Goal: Task Accomplishment & Management: Manage account settings

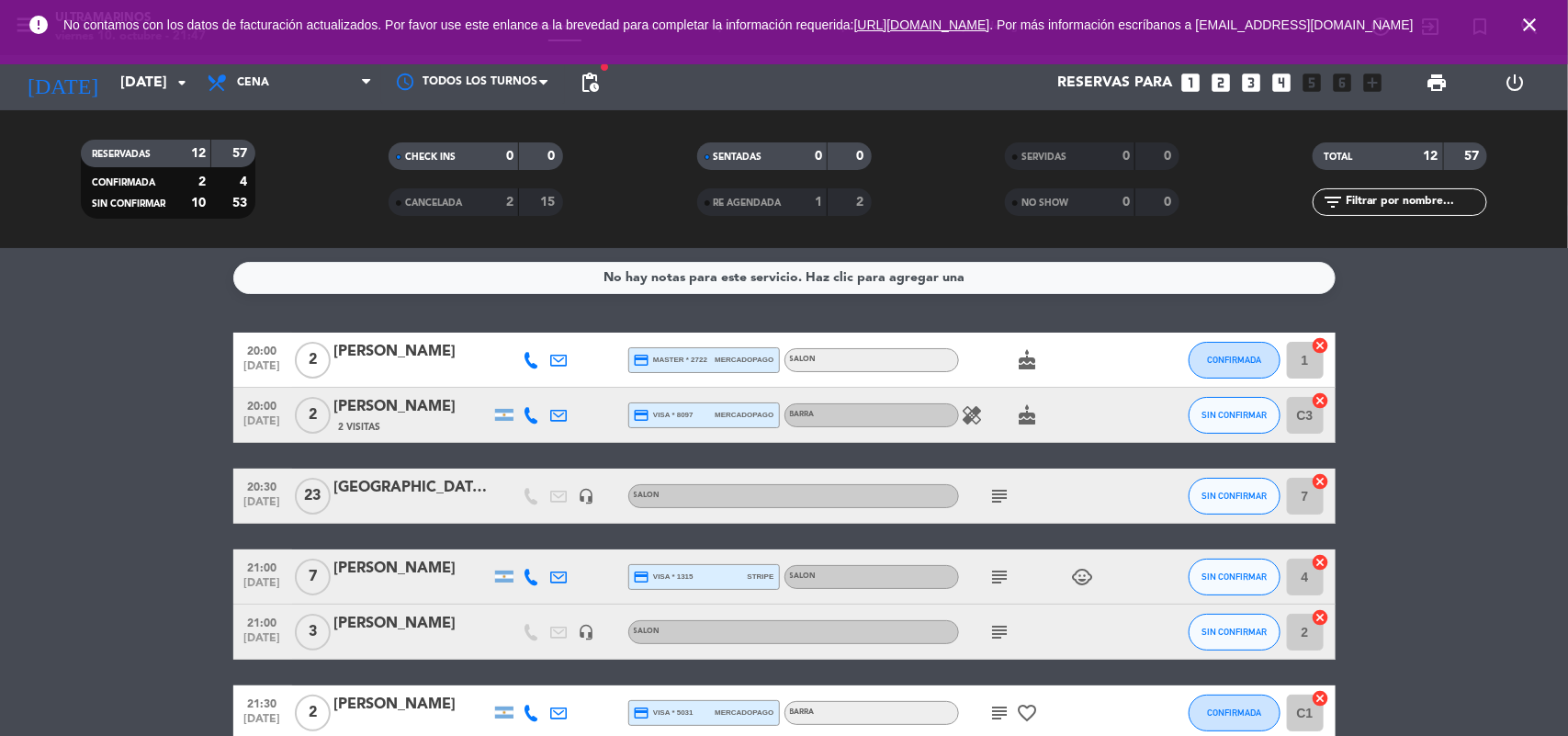
scroll to position [52, 0]
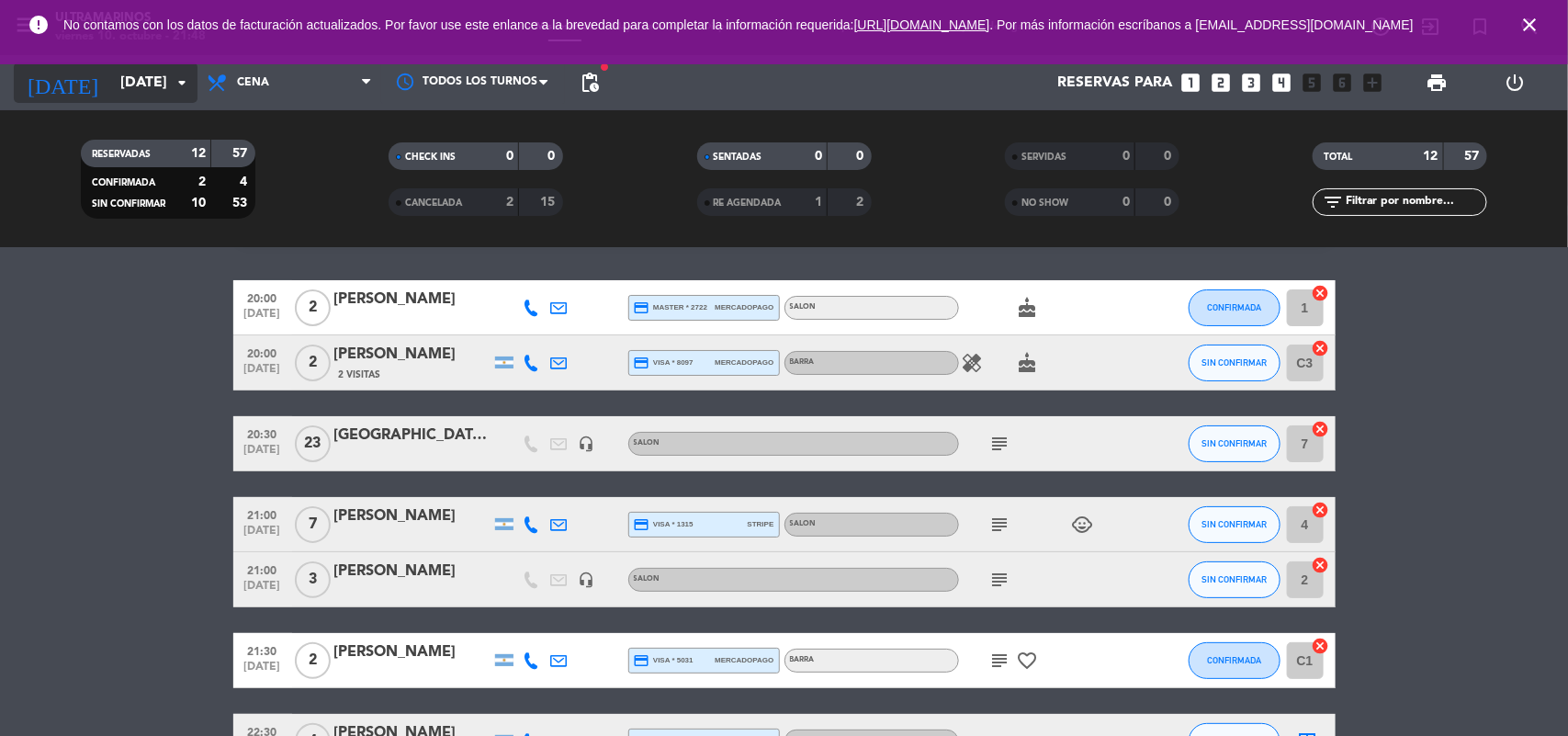
click at [163, 76] on input "[DATE]" at bounding box center [208, 83] width 194 height 35
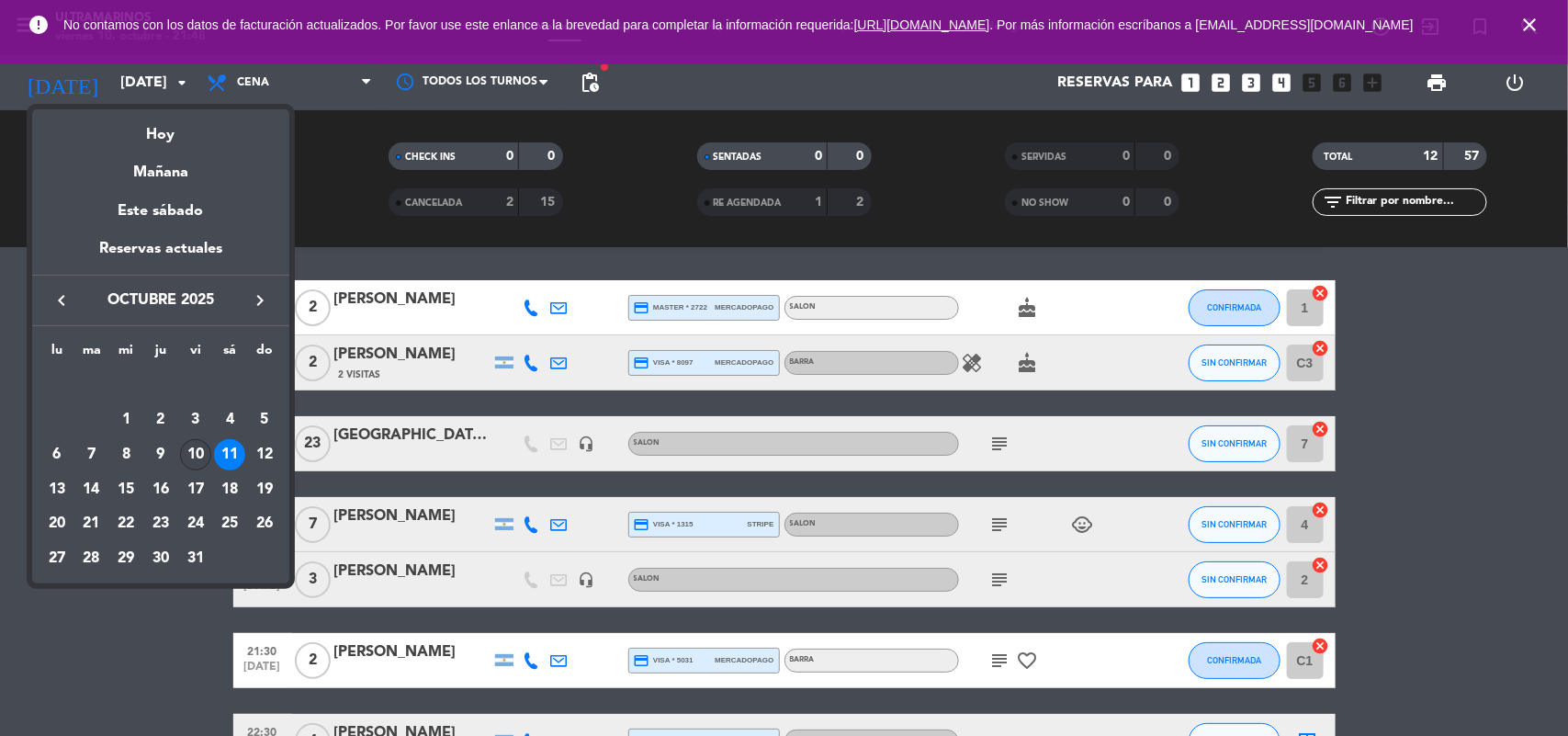
click at [187, 442] on div "10" at bounding box center [195, 454] width 31 height 31
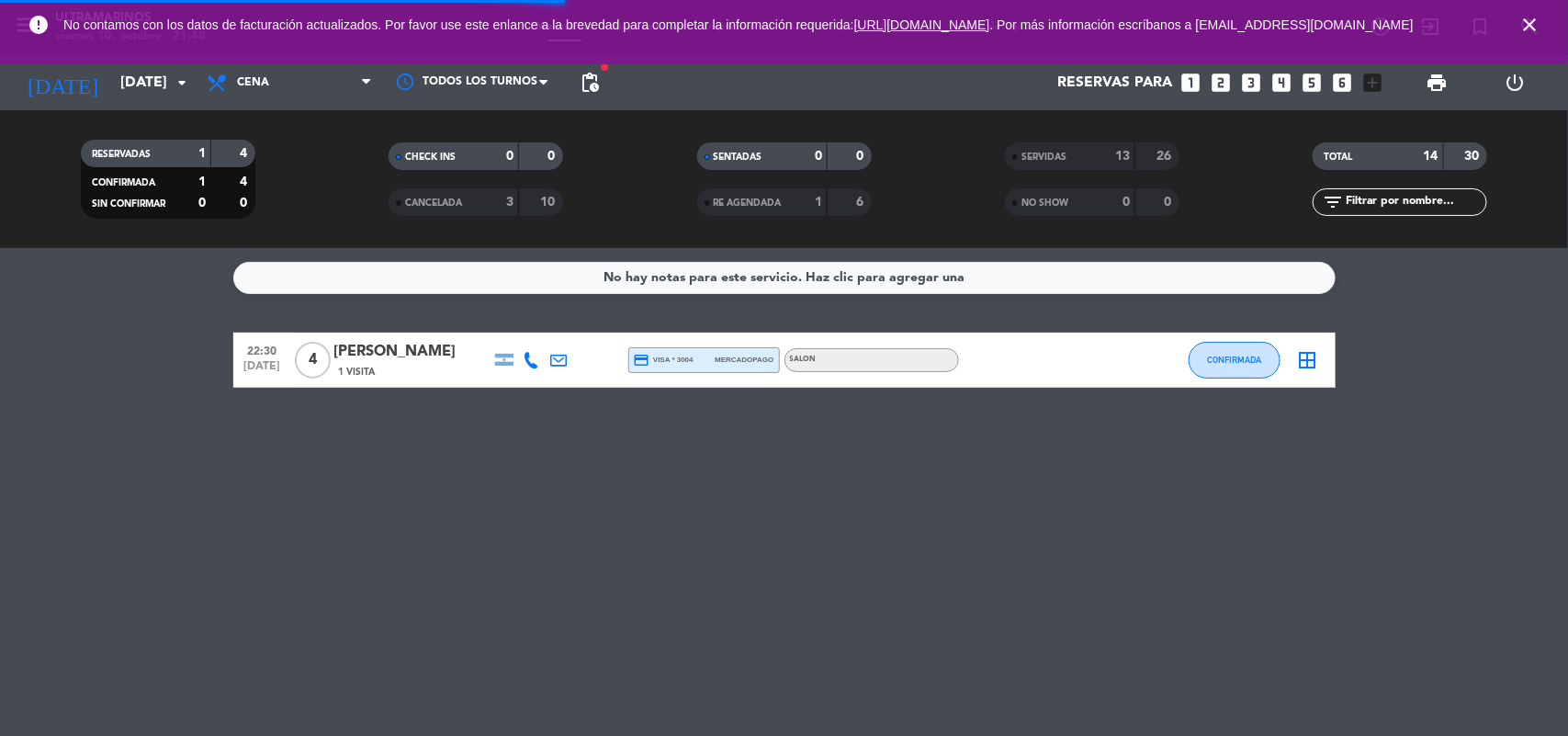
scroll to position [0, 0]
click at [151, 92] on input "[DATE]" at bounding box center [208, 83] width 194 height 35
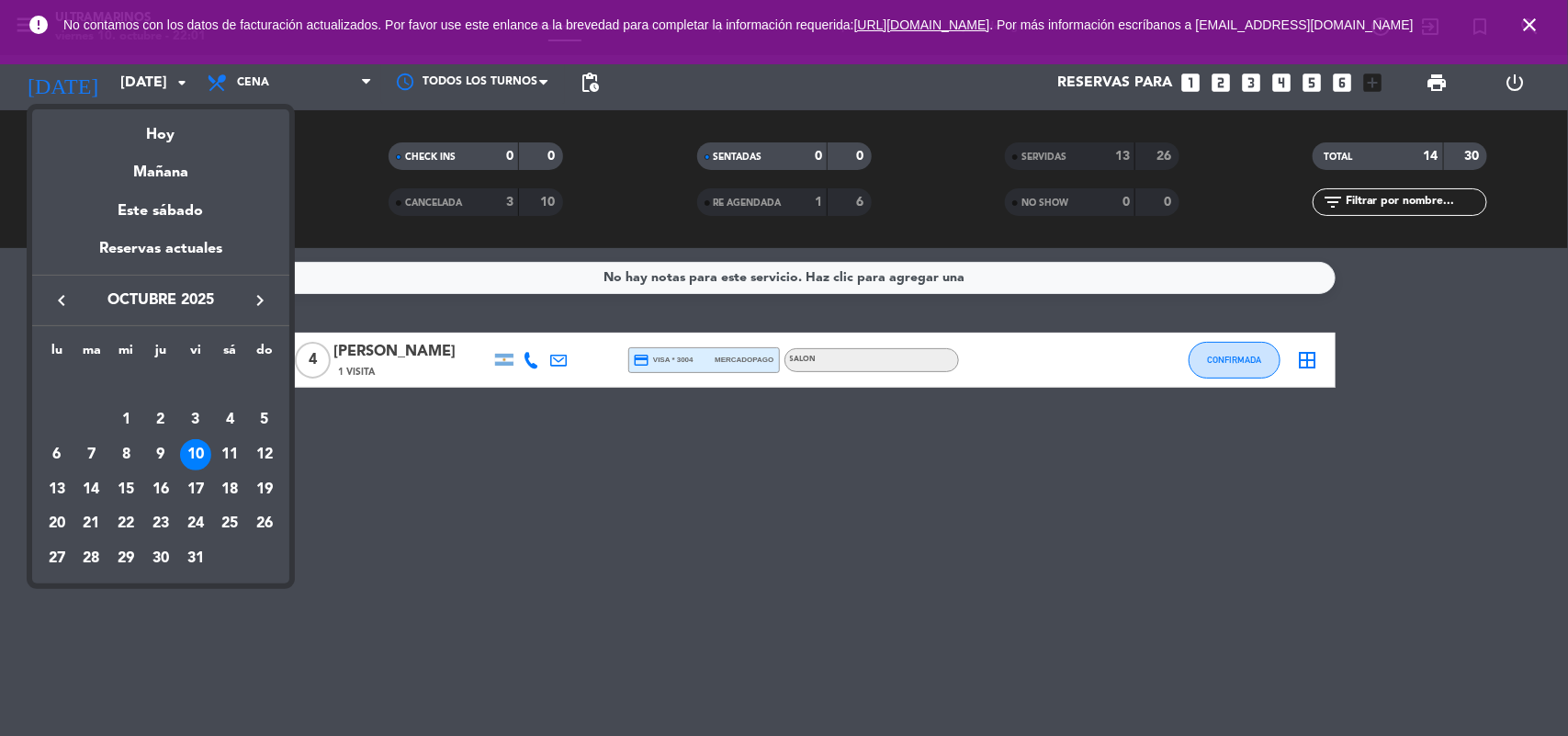
click at [526, 548] on div at bounding box center [784, 368] width 1568 height 736
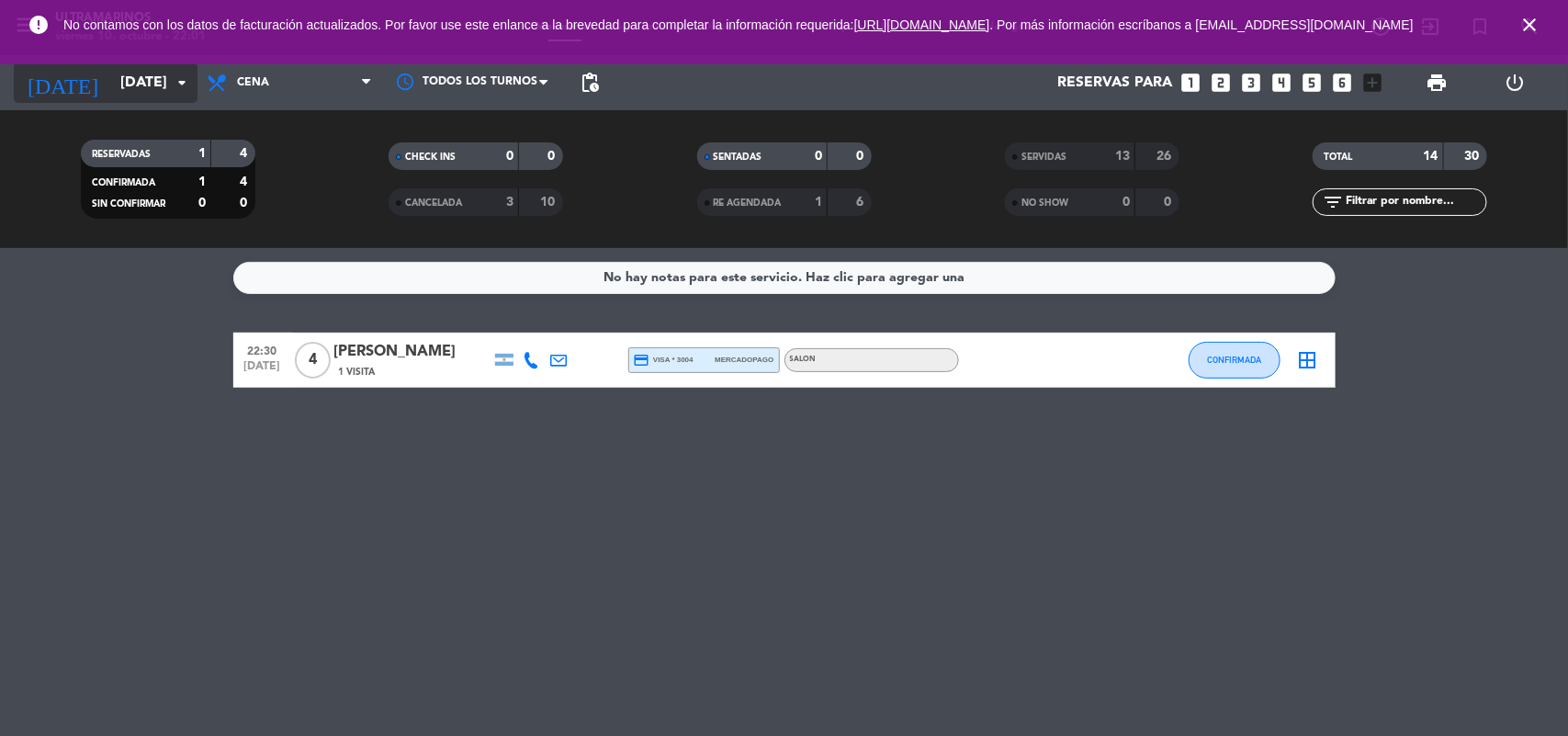
click at [115, 92] on input "[DATE]" at bounding box center [208, 83] width 194 height 35
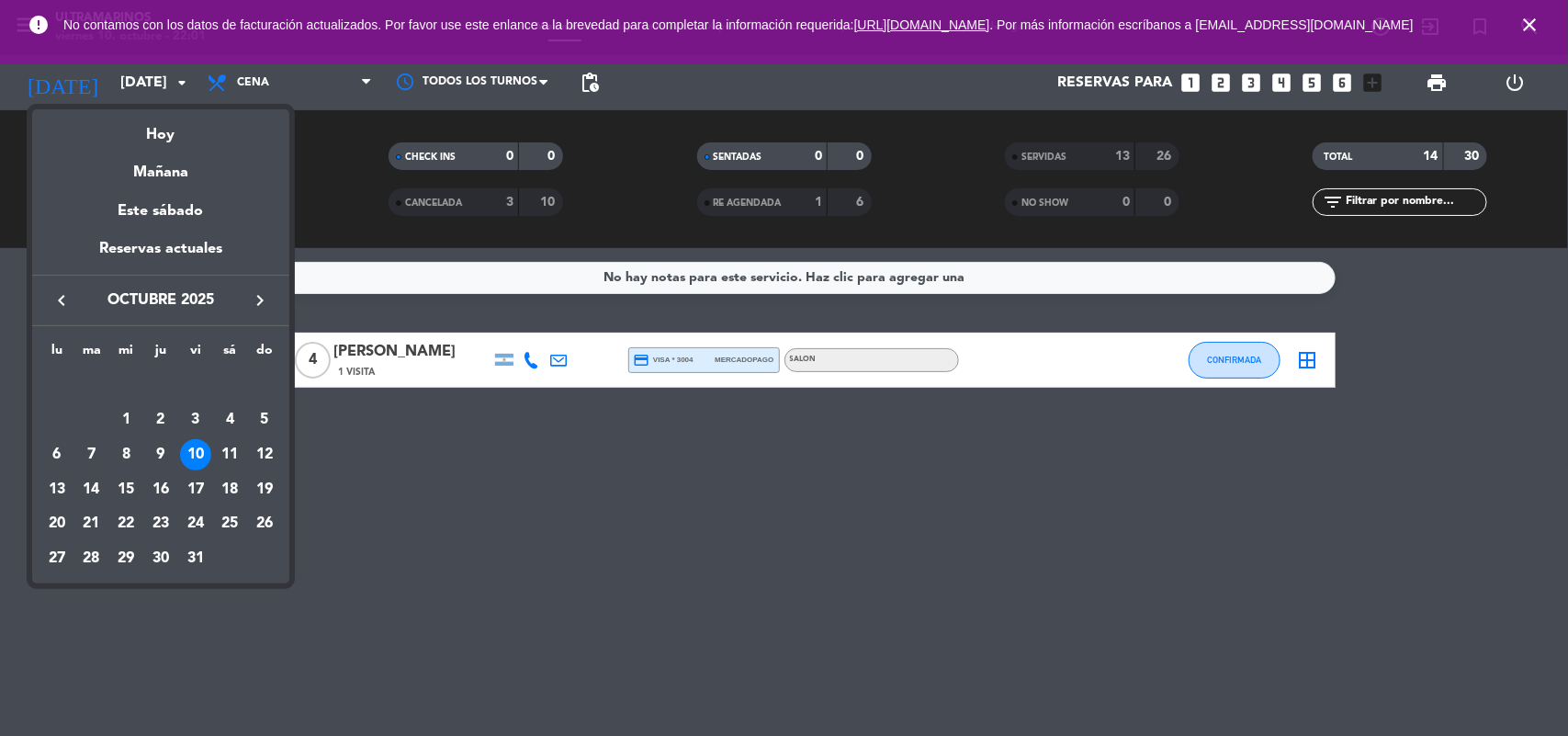
click at [226, 456] on div "11" at bounding box center [229, 454] width 31 height 31
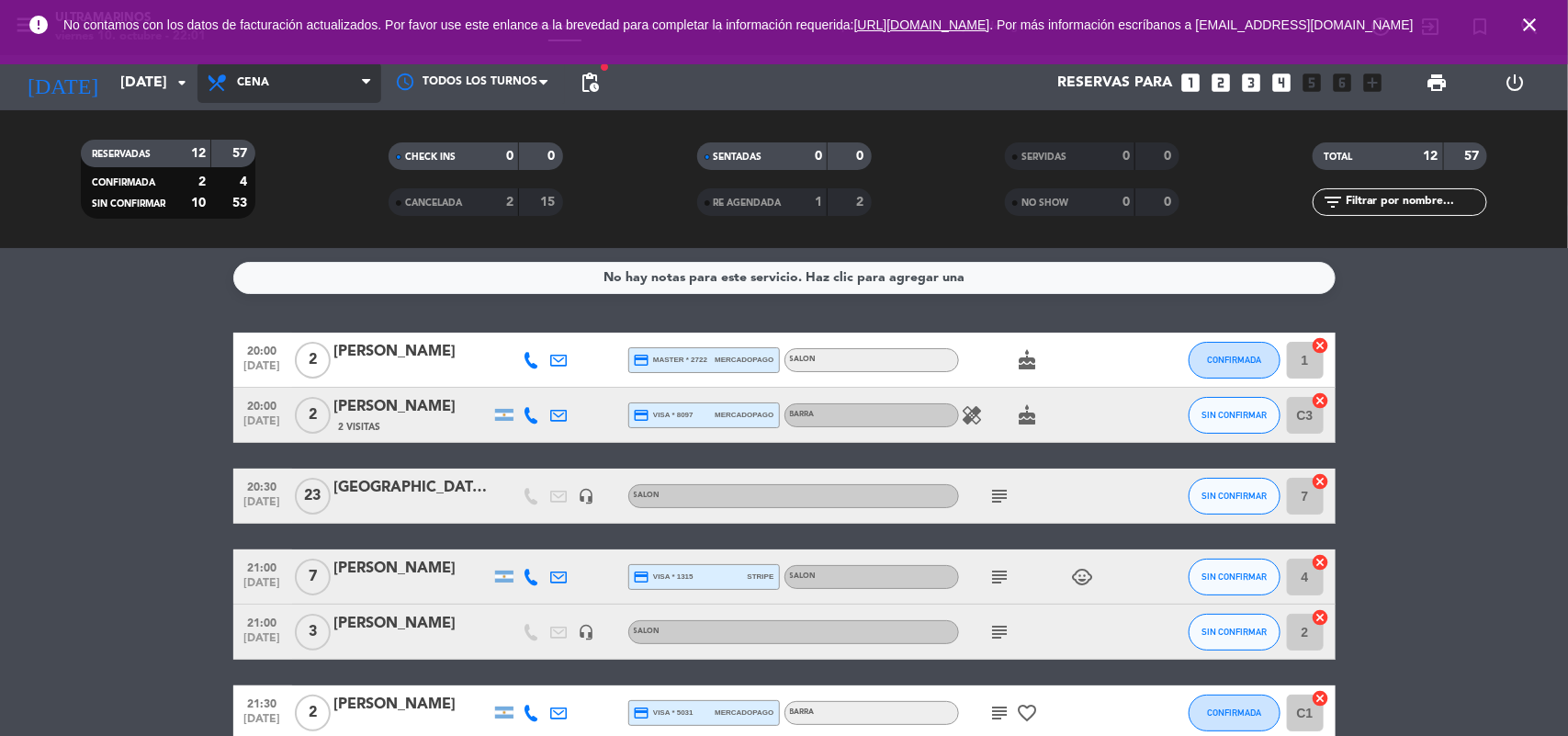
click at [266, 92] on span "Cena" at bounding box center [290, 82] width 184 height 40
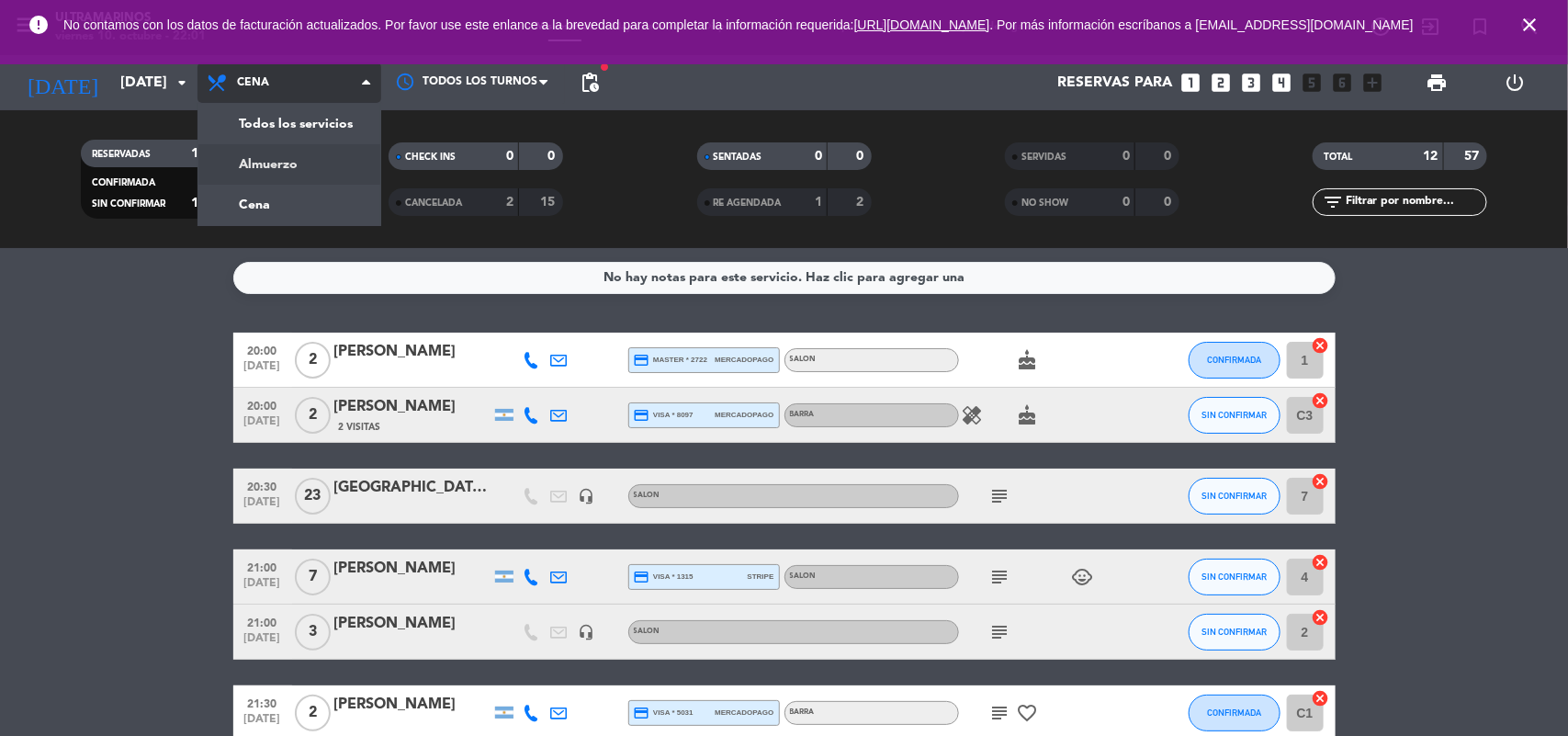
click at [285, 170] on div "menu Ultramarinos [DATE] 10. octubre - 22:01 Mis reservas Mapa de mesas Disponi…" at bounding box center [784, 124] width 1568 height 248
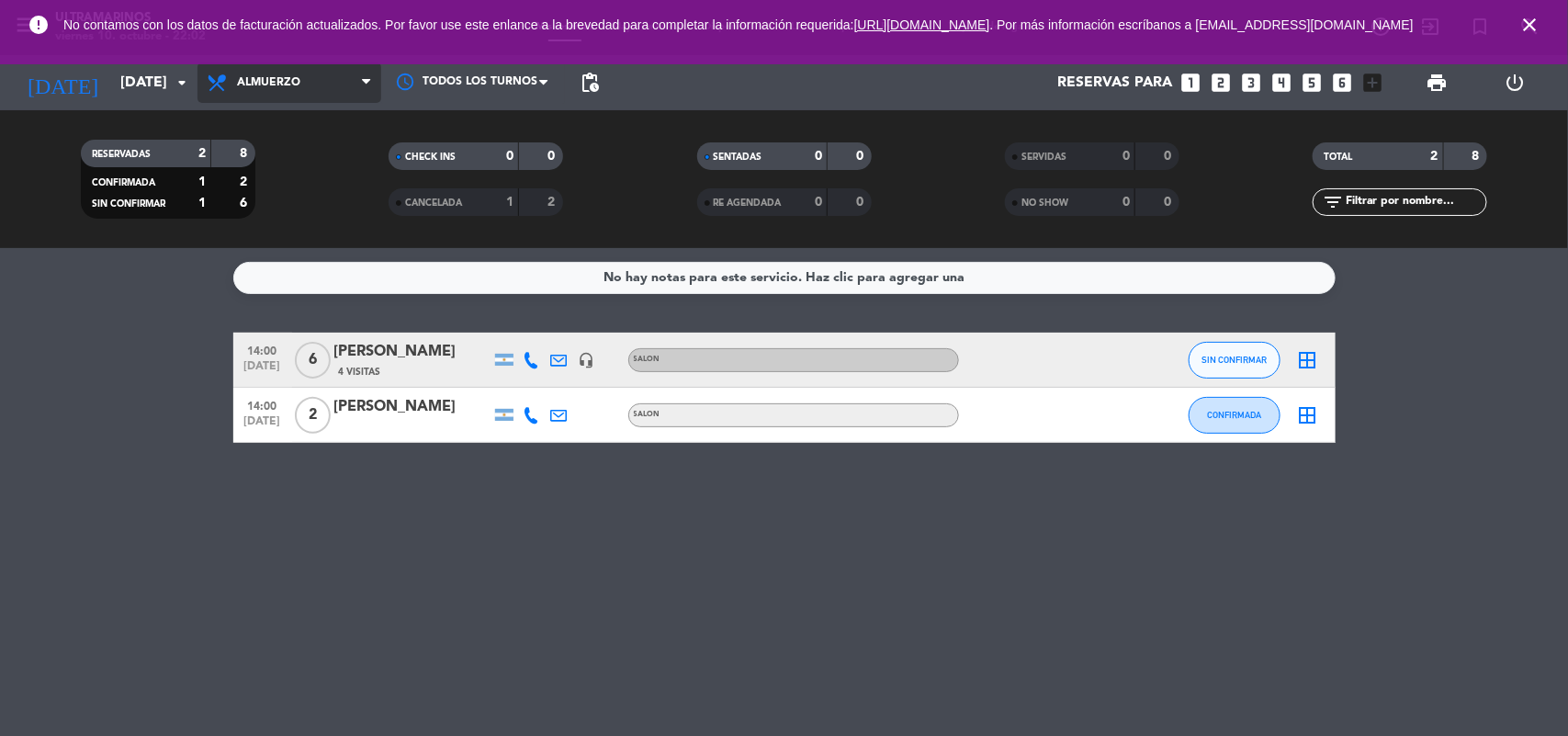
click at [290, 66] on span "Almuerzo" at bounding box center [290, 82] width 184 height 40
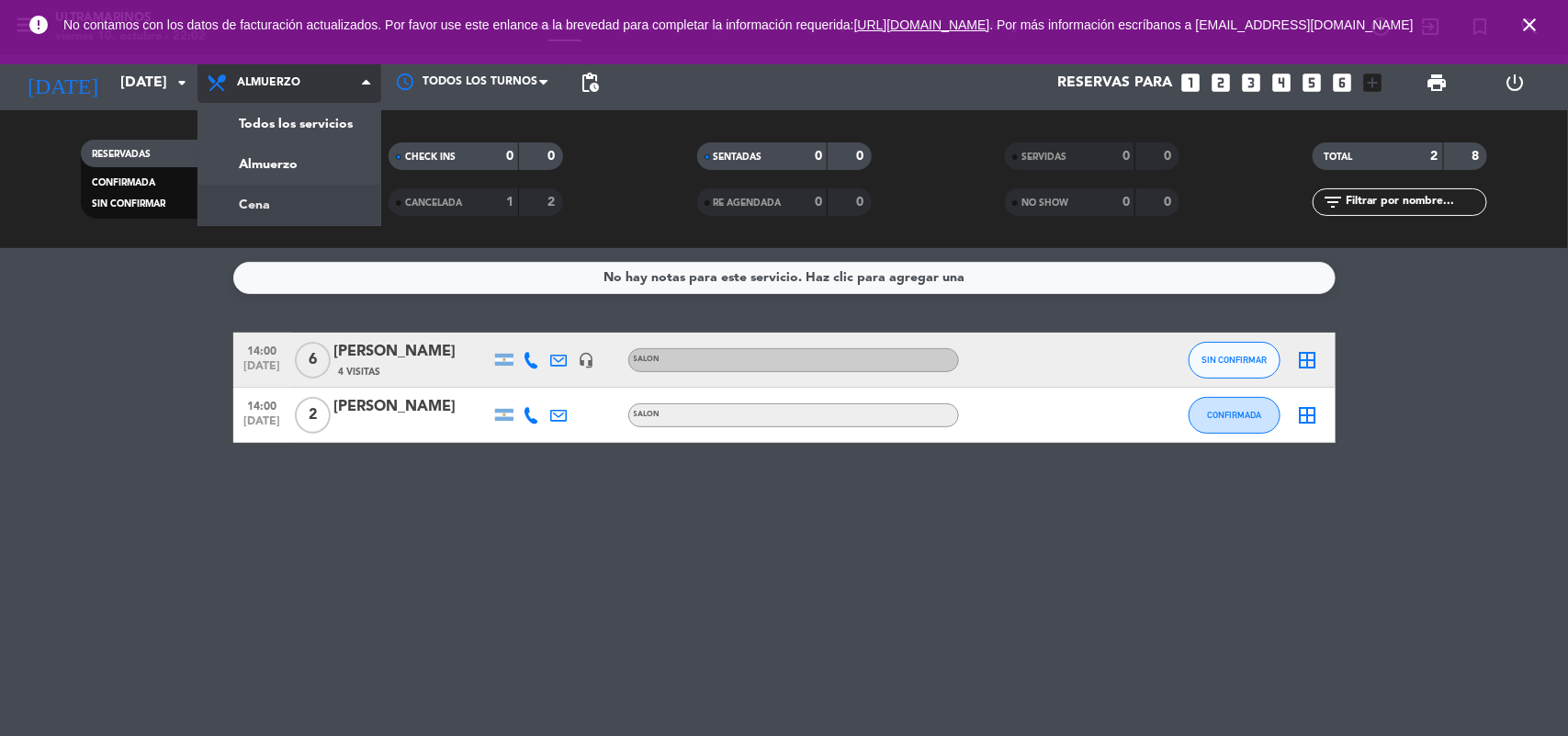
click at [310, 202] on div "menu Ultramarinos [DATE] 10. octubre - 22:02 Mis reservas Mapa de mesas Disponi…" at bounding box center [784, 124] width 1568 height 248
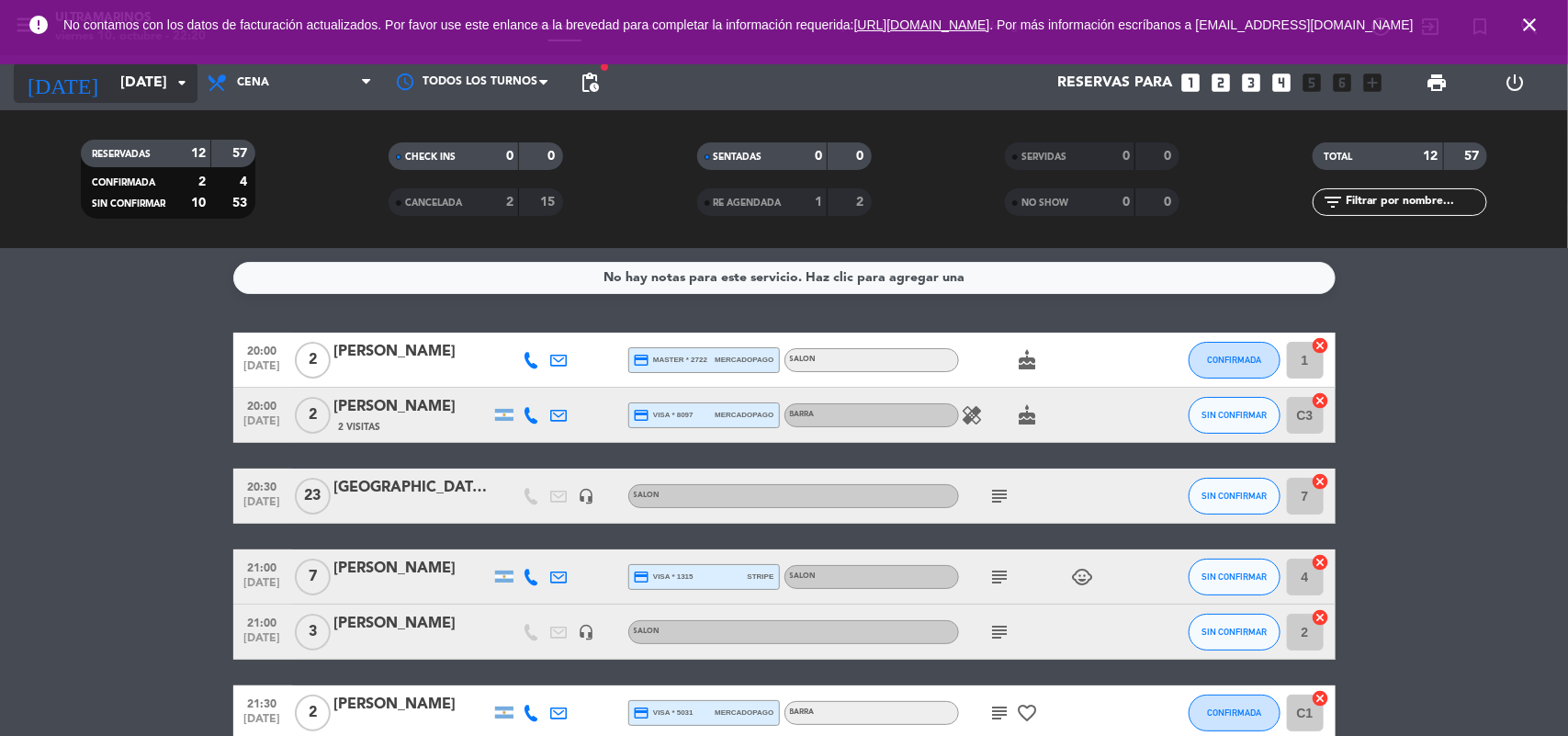
click at [147, 74] on input "[DATE]" at bounding box center [208, 83] width 194 height 35
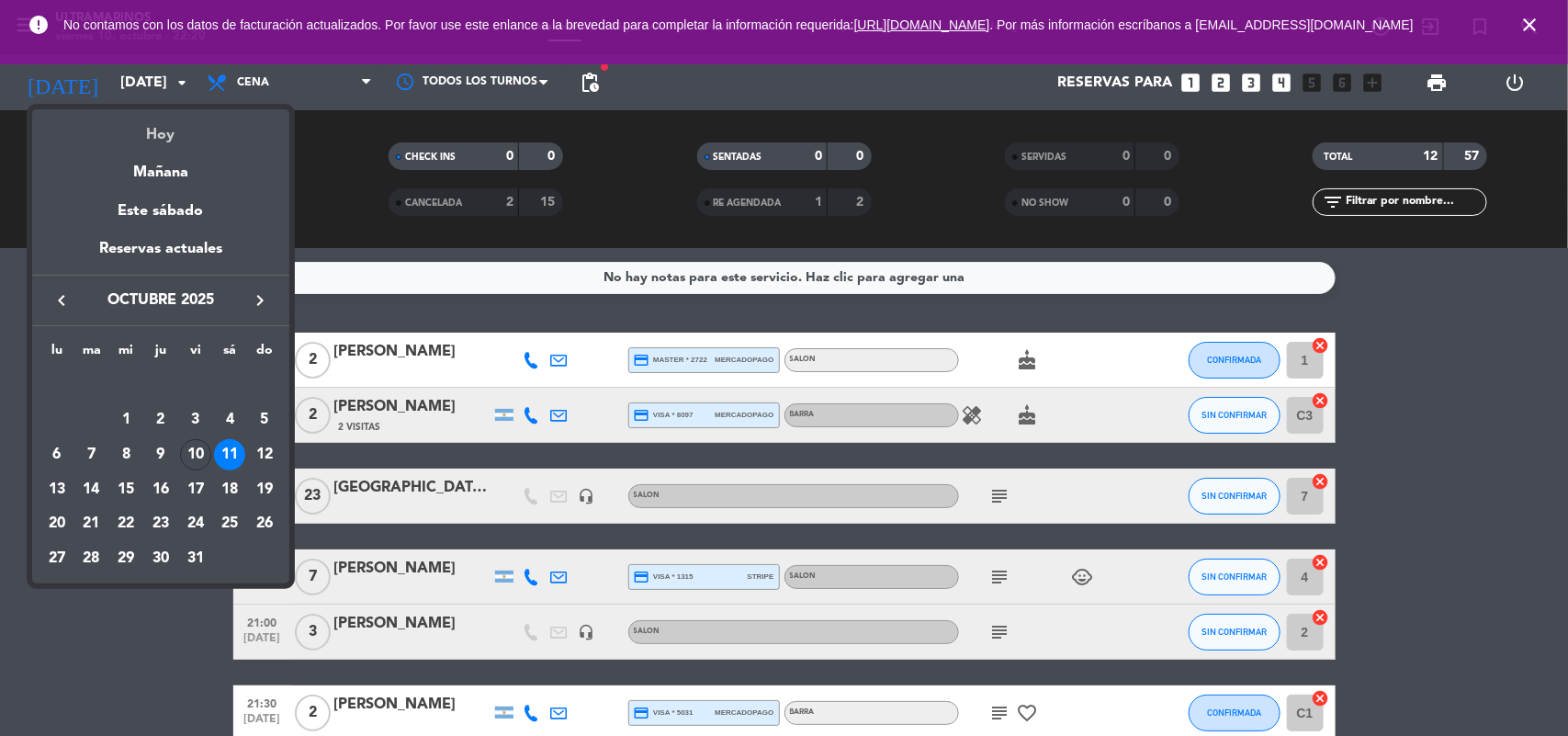
click at [161, 130] on div "Hoy" at bounding box center [160, 128] width 257 height 37
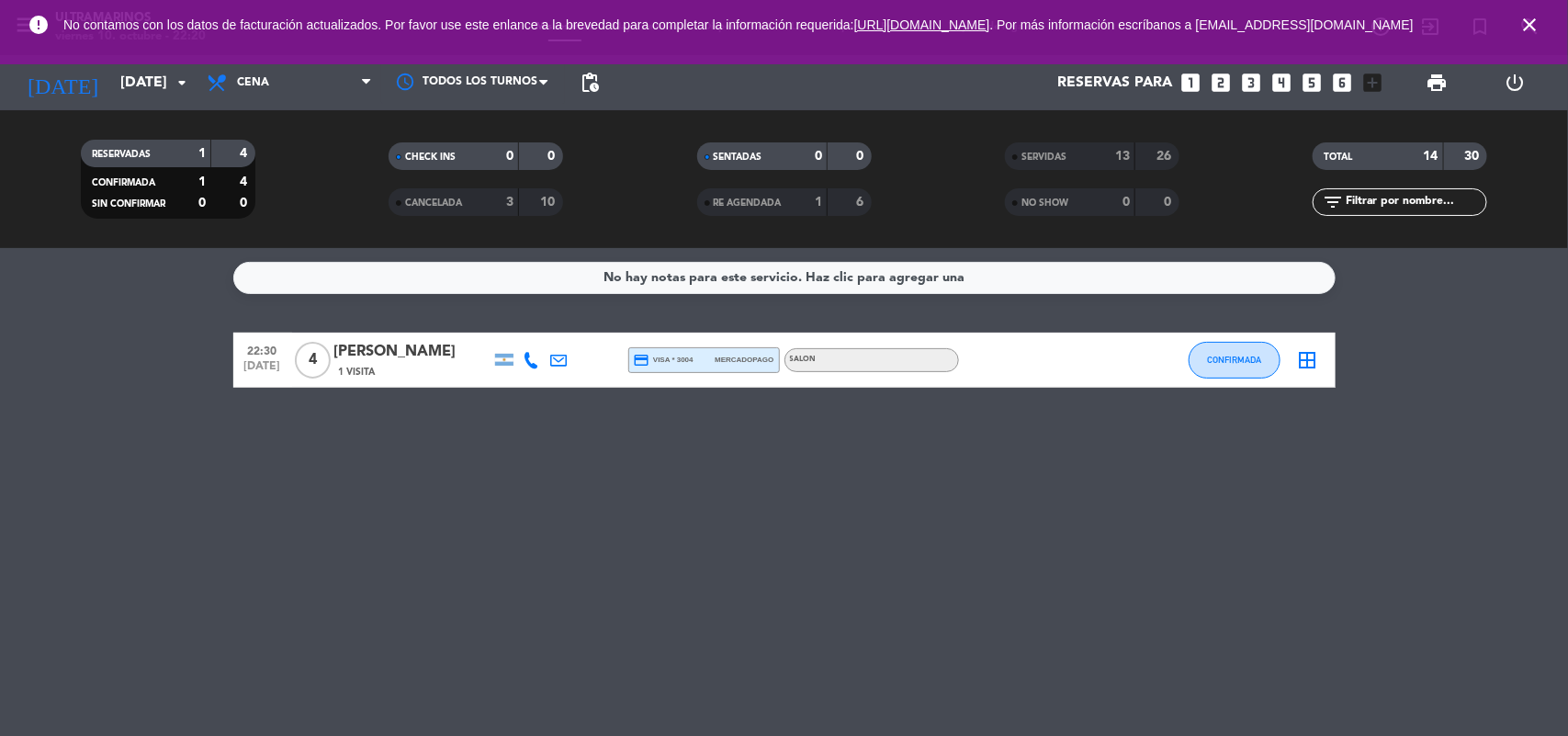
click at [1053, 147] on div "SERVIDAS" at bounding box center [1052, 156] width 85 height 21
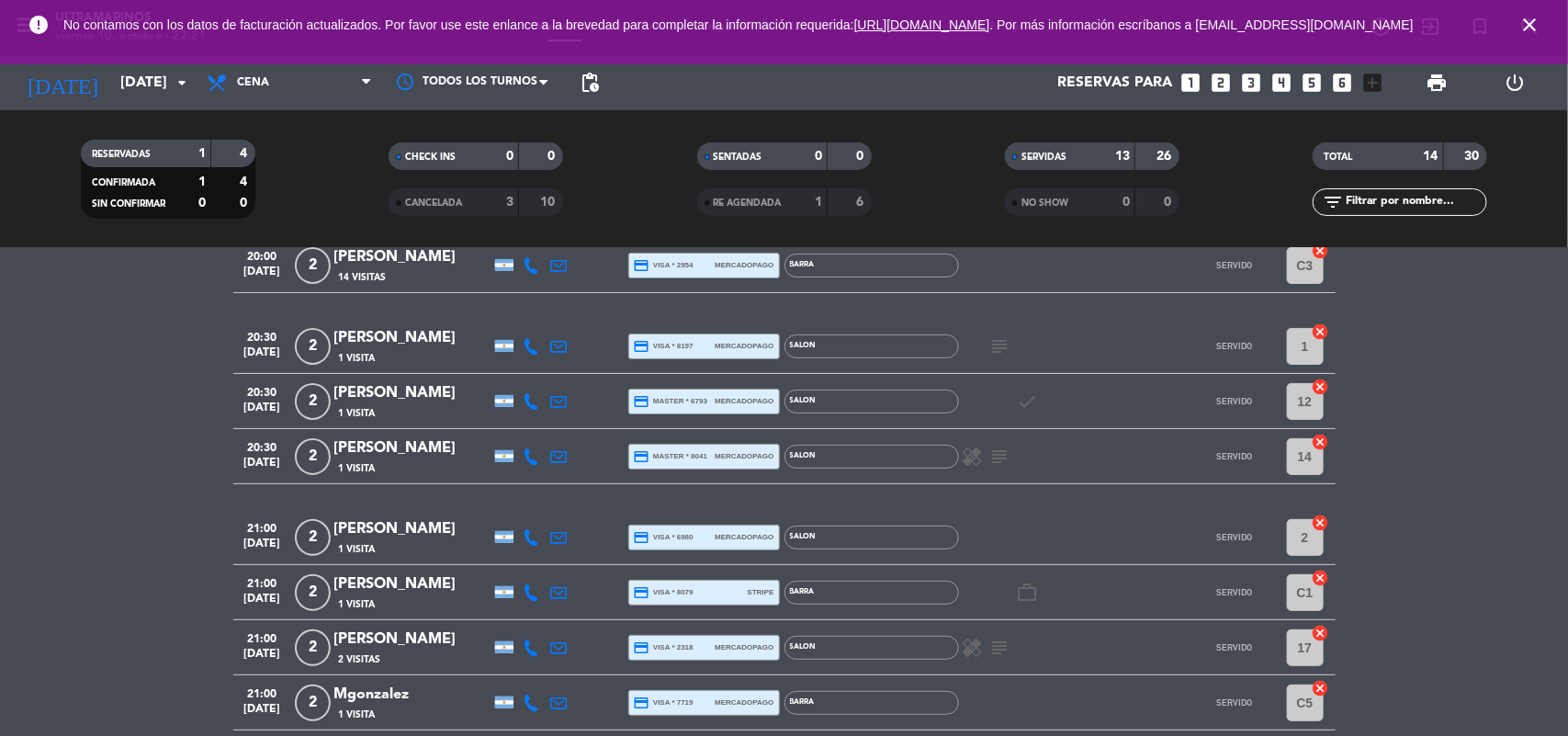
scroll to position [115, 0]
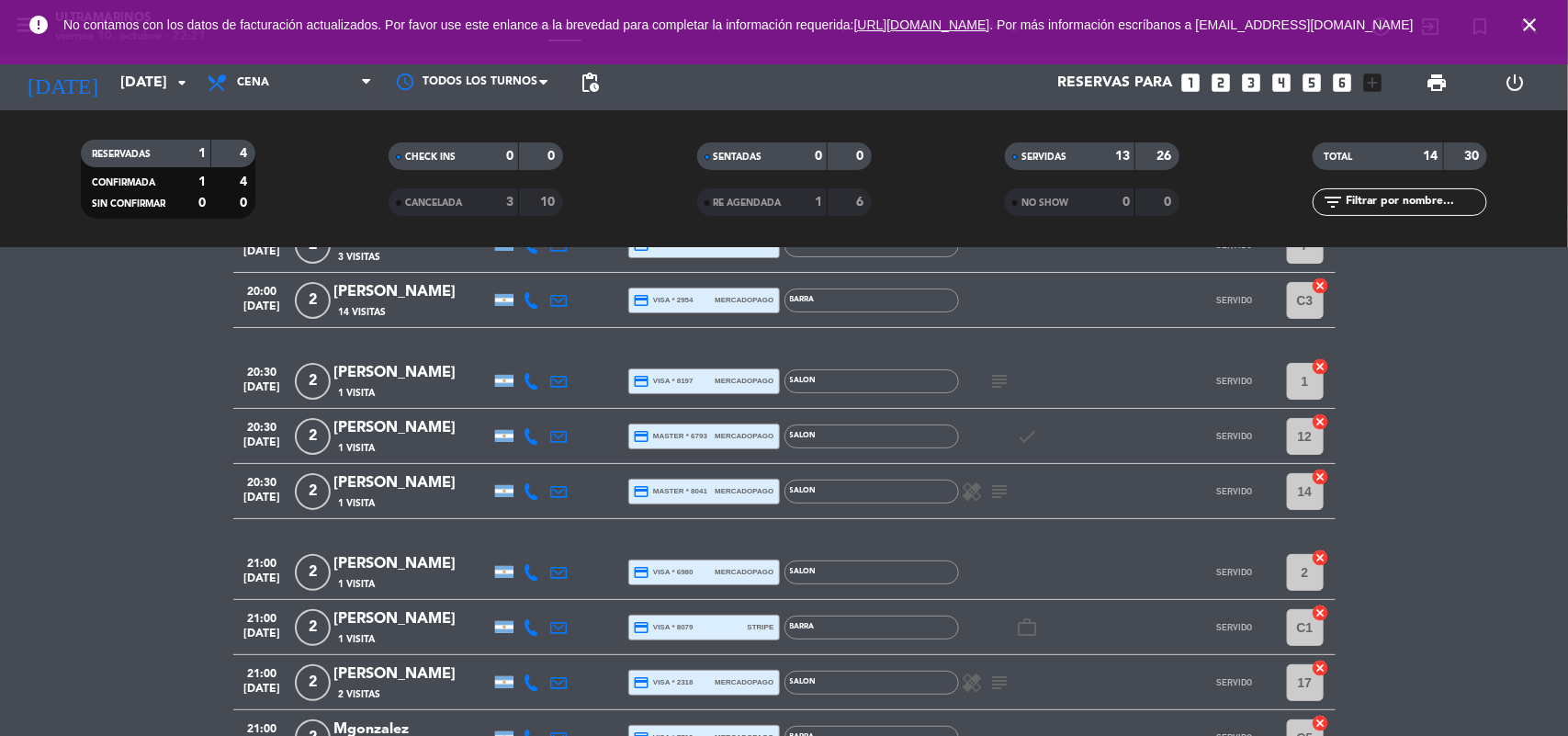
click at [657, 493] on span "credit_card master * 8041" at bounding box center [671, 491] width 75 height 17
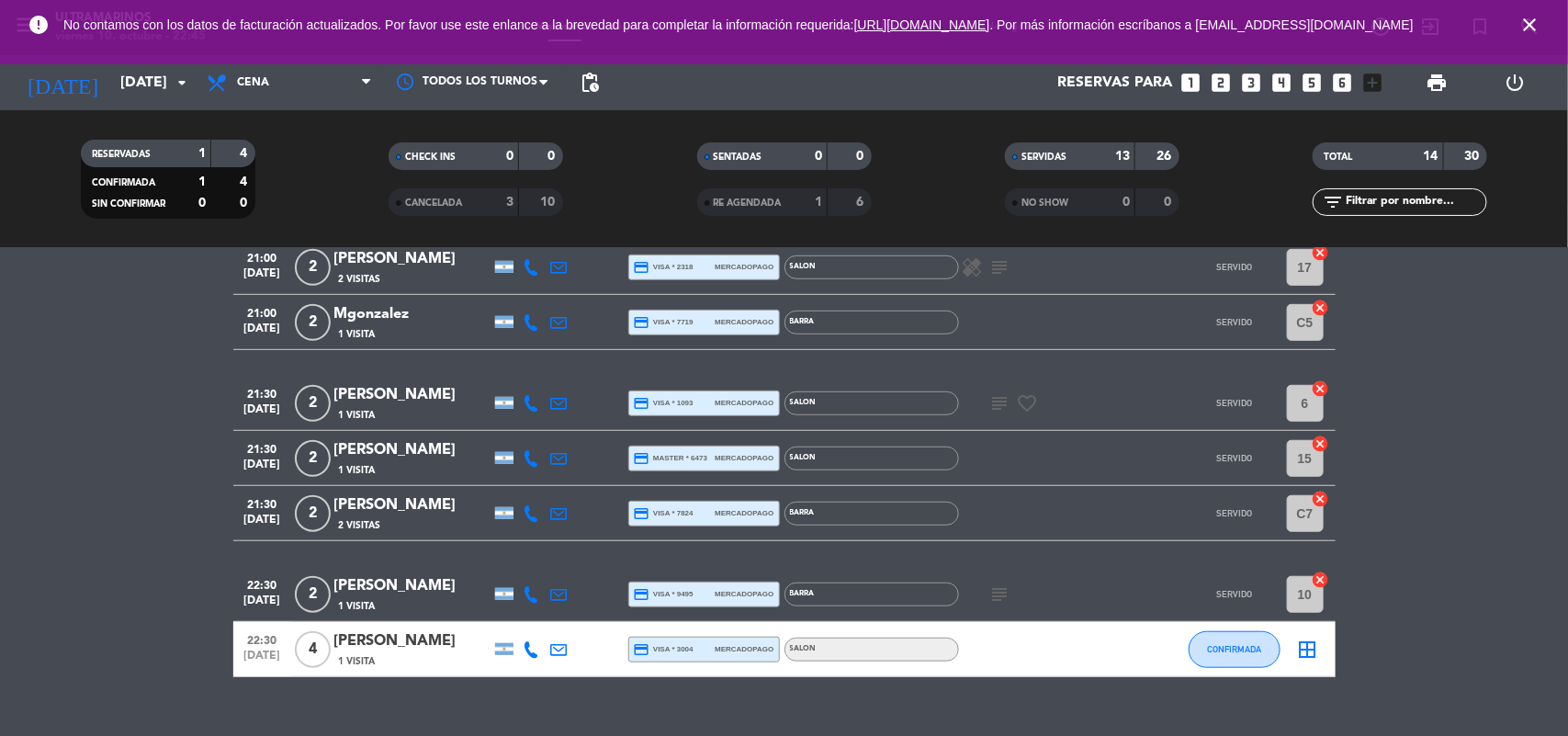
scroll to position [562, 0]
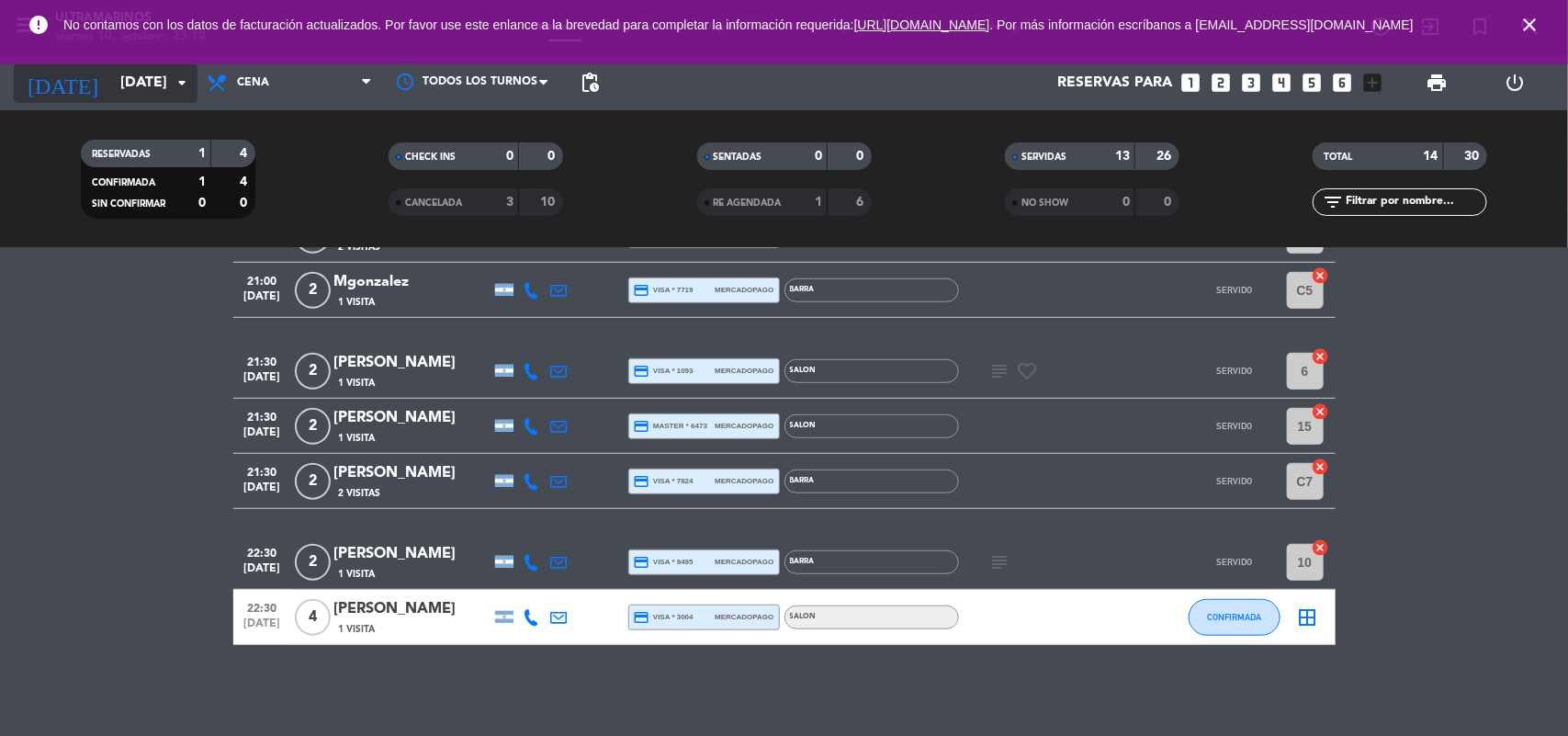
click at [111, 88] on input "[DATE]" at bounding box center [208, 83] width 194 height 35
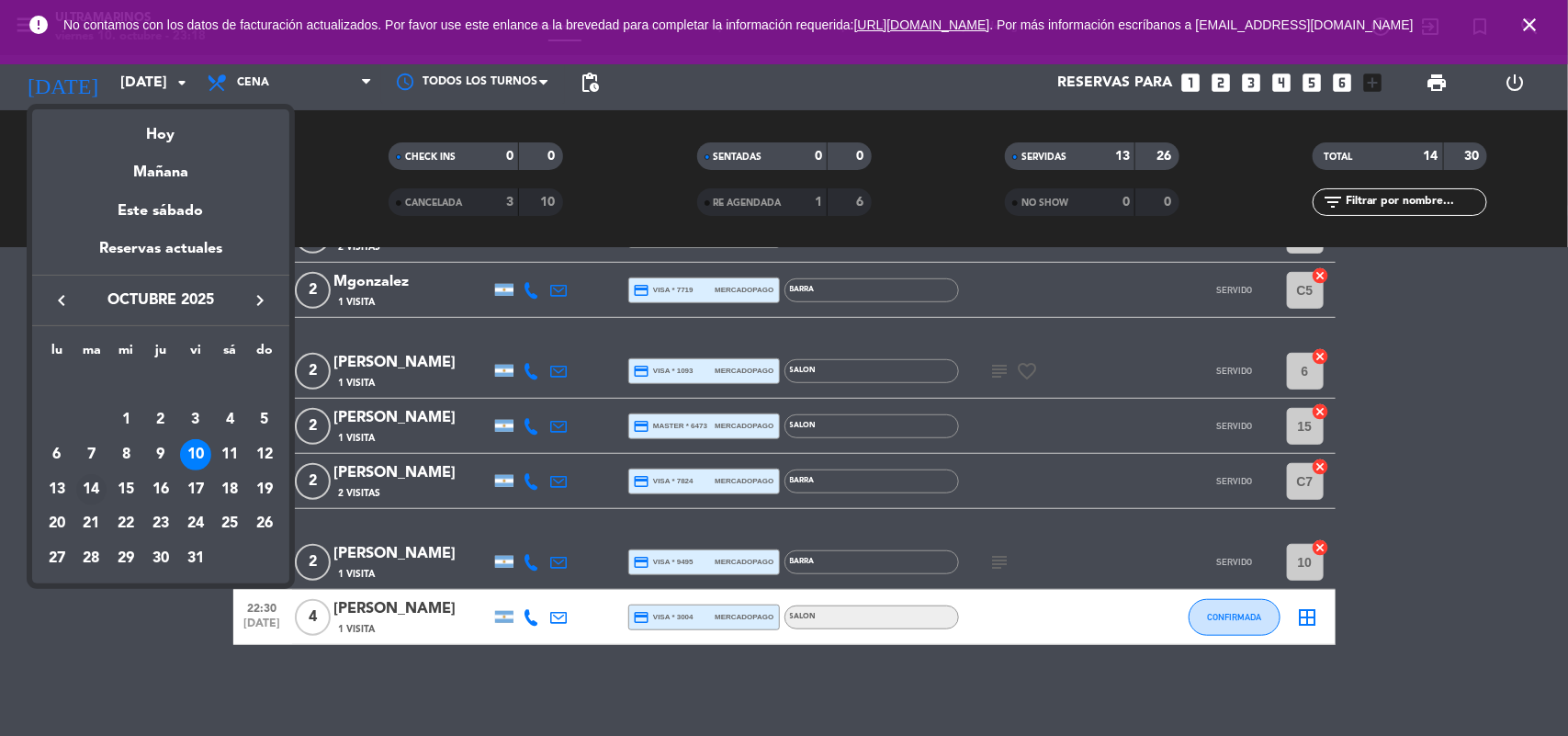
click at [75, 485] on td "14" at bounding box center [92, 489] width 35 height 35
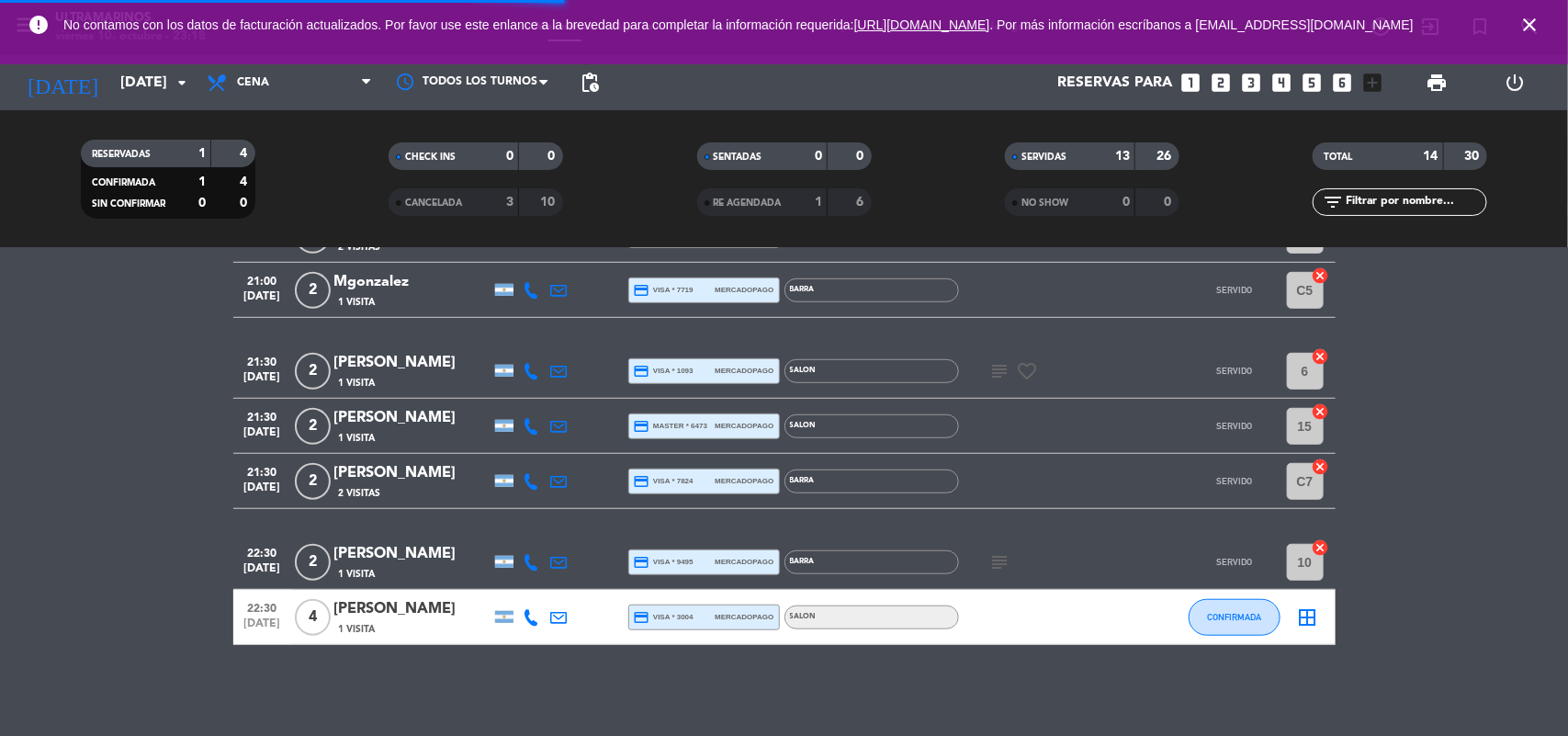
scroll to position [0, 0]
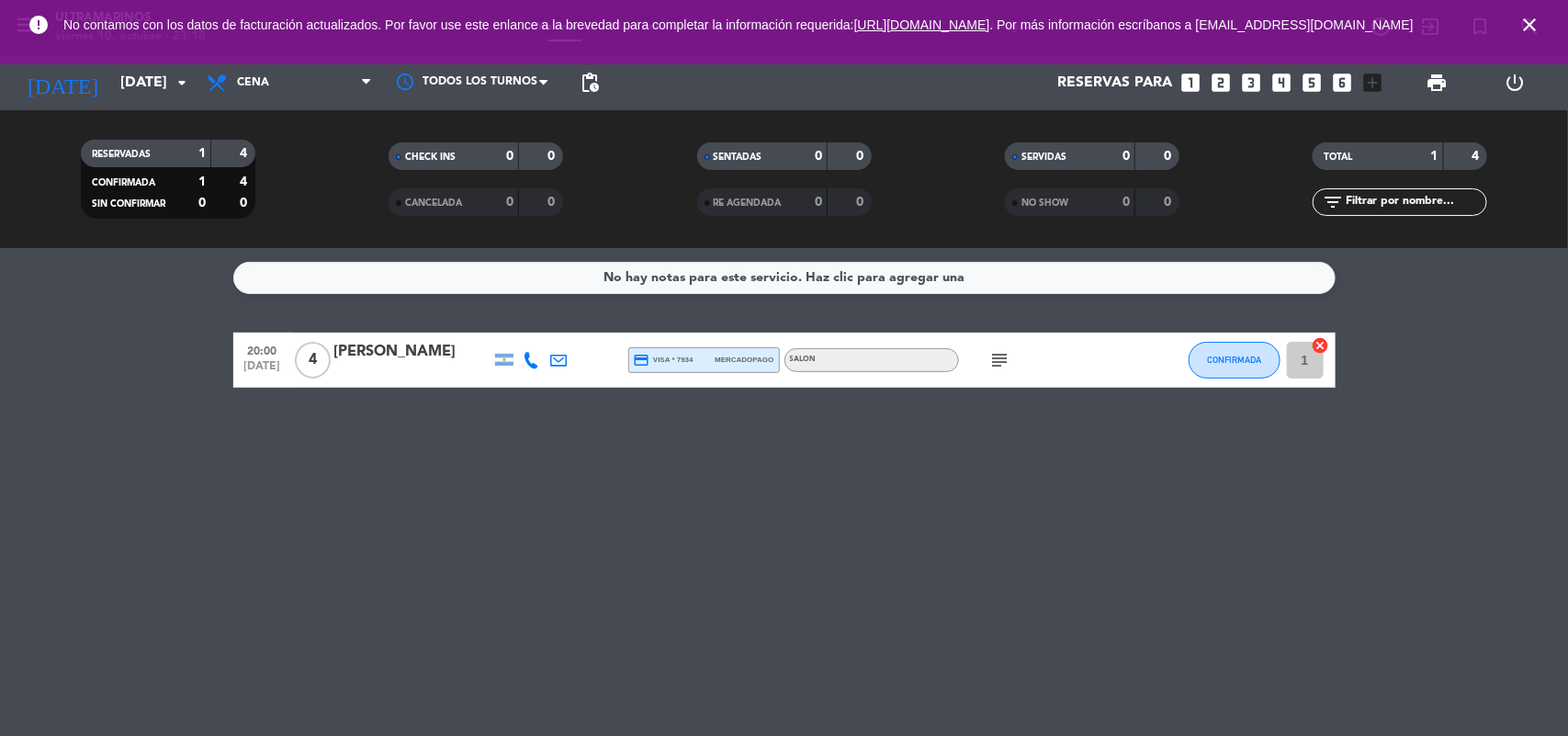
click at [1001, 350] on icon "subject" at bounding box center [1000, 361] width 22 height 22
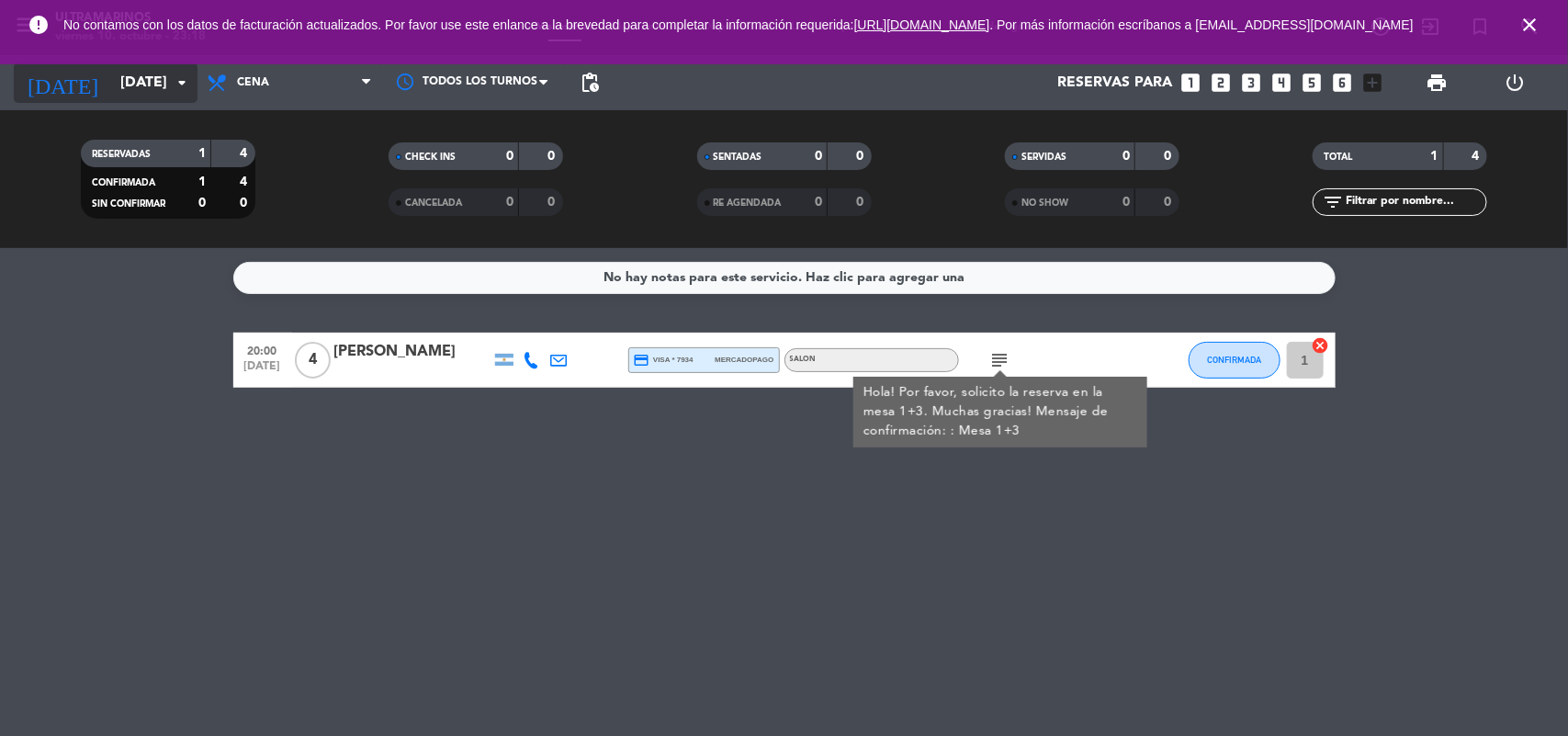
click at [125, 90] on input "[DATE]" at bounding box center [208, 83] width 194 height 35
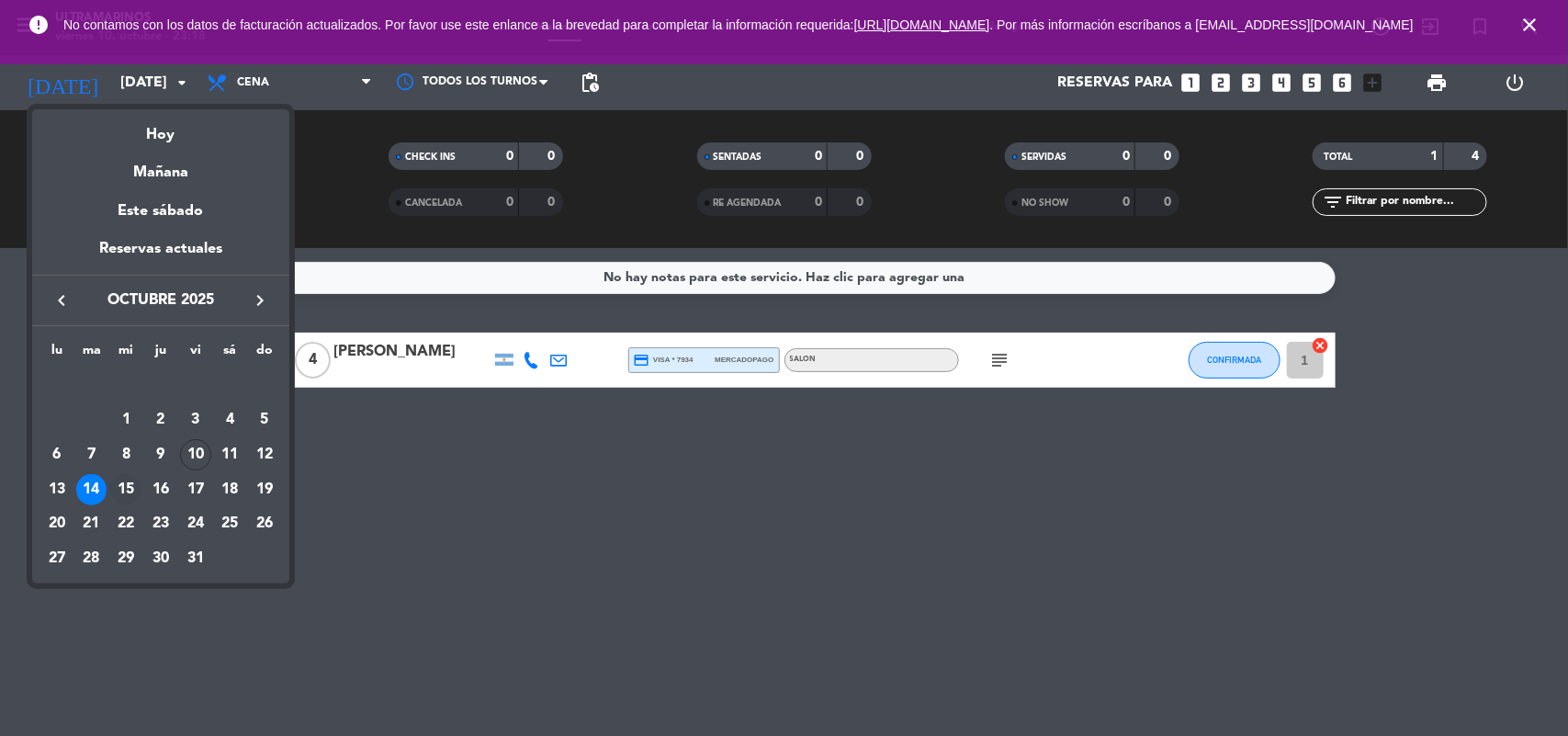
click at [120, 484] on div "15" at bounding box center [125, 489] width 31 height 31
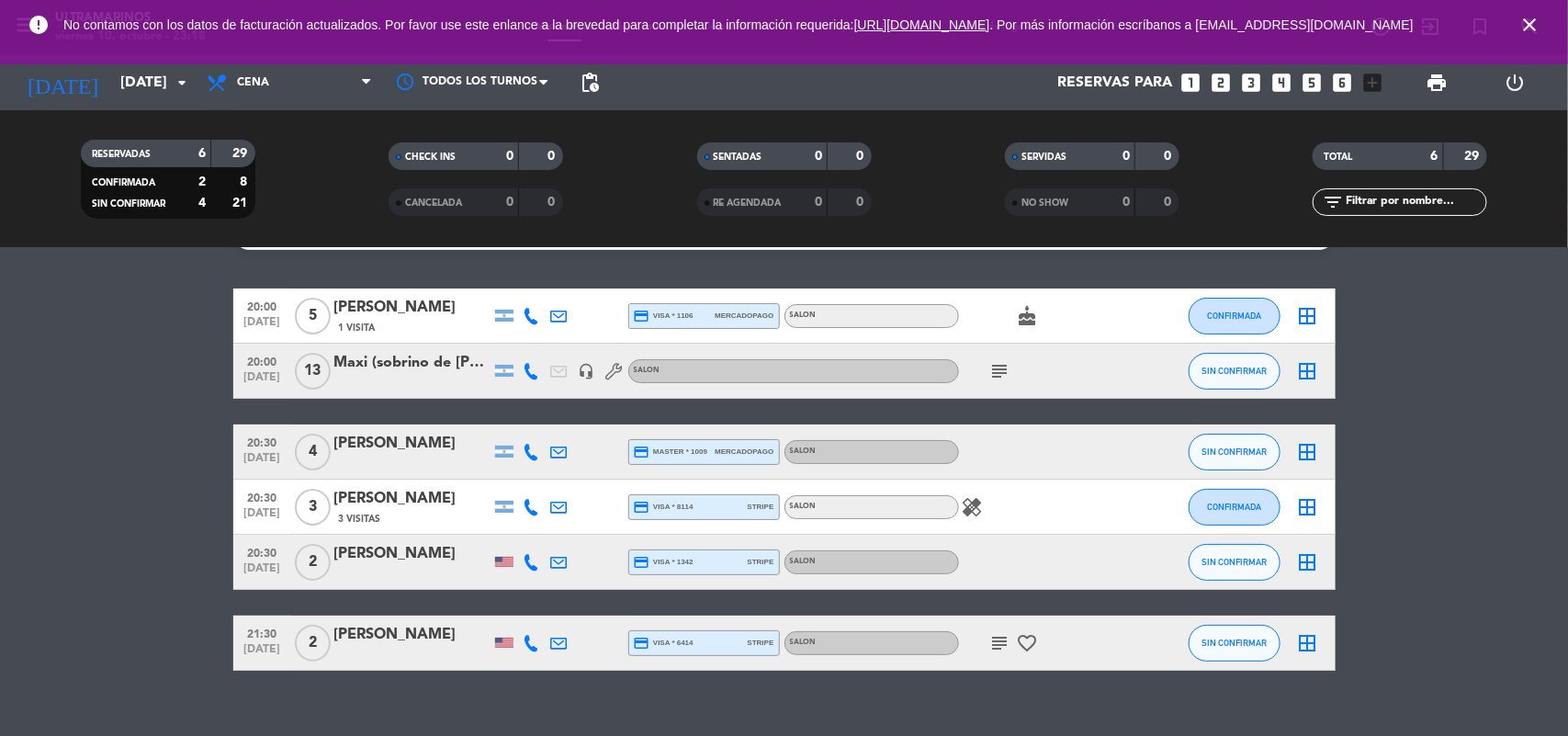
scroll to position [70, 0]
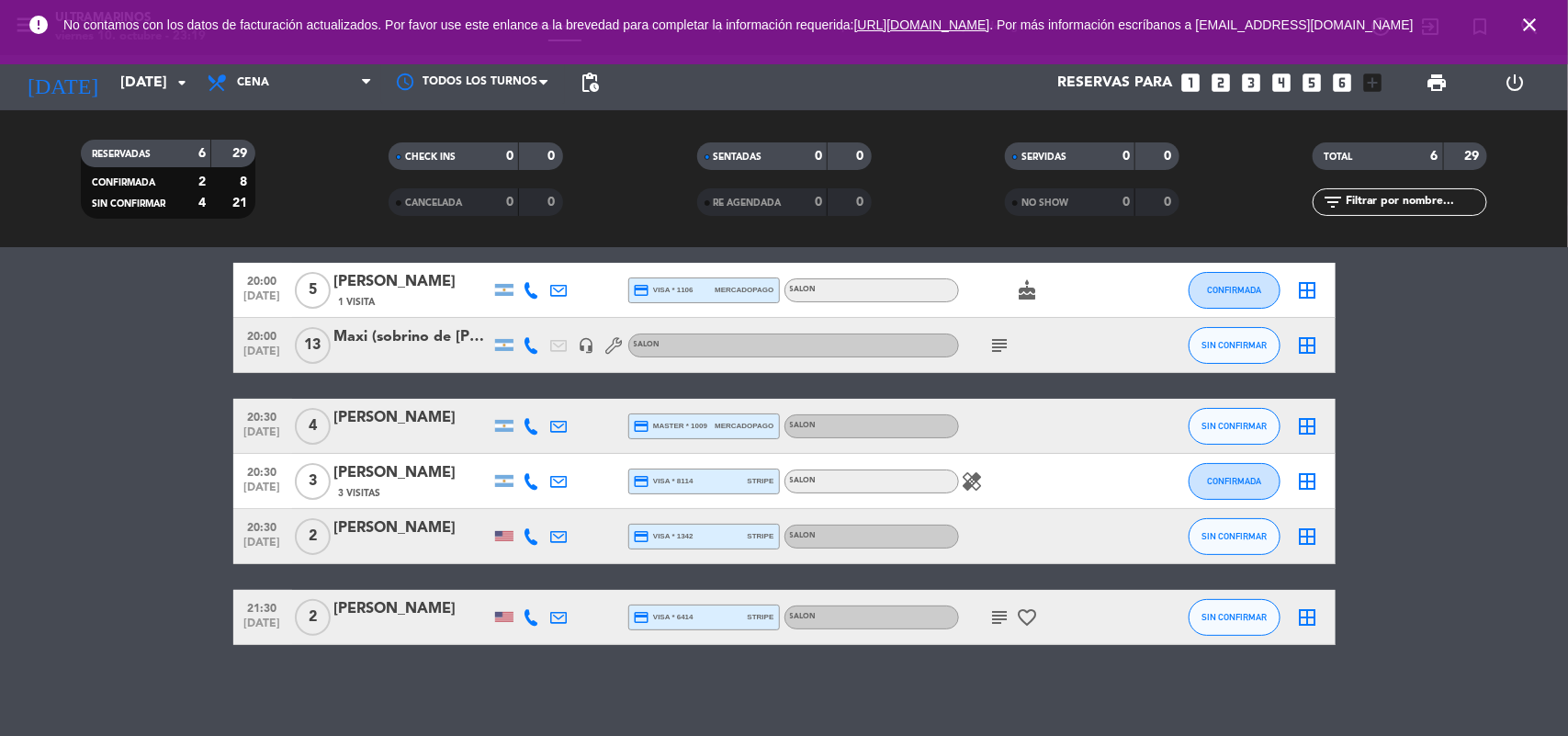
click at [968, 480] on icon "healing" at bounding box center [973, 482] width 22 height 22
click at [1014, 609] on span "favorite_border" at bounding box center [1028, 617] width 28 height 22
click at [1008, 614] on icon "subject" at bounding box center [1000, 617] width 22 height 22
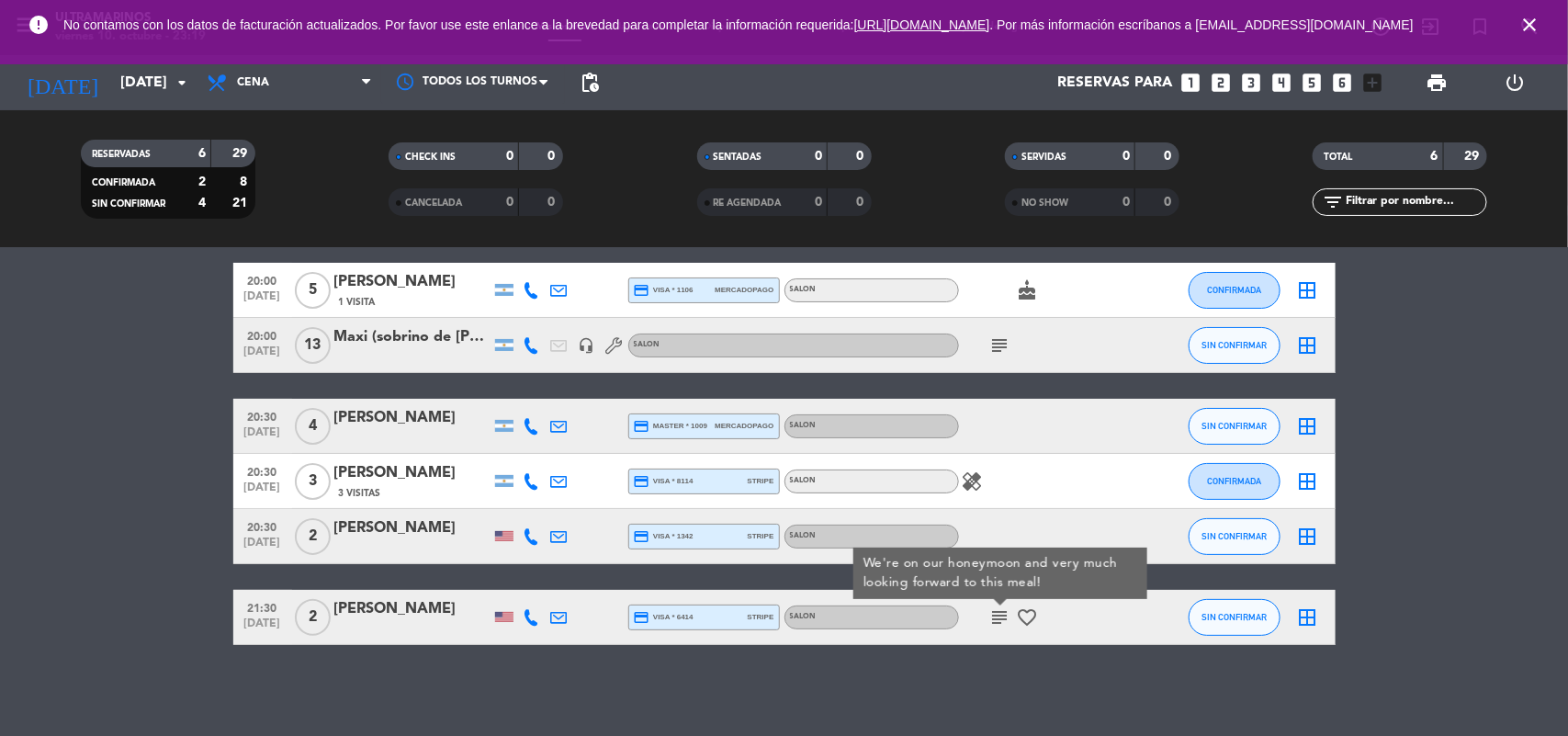
click at [1061, 509] on div at bounding box center [1041, 536] width 165 height 54
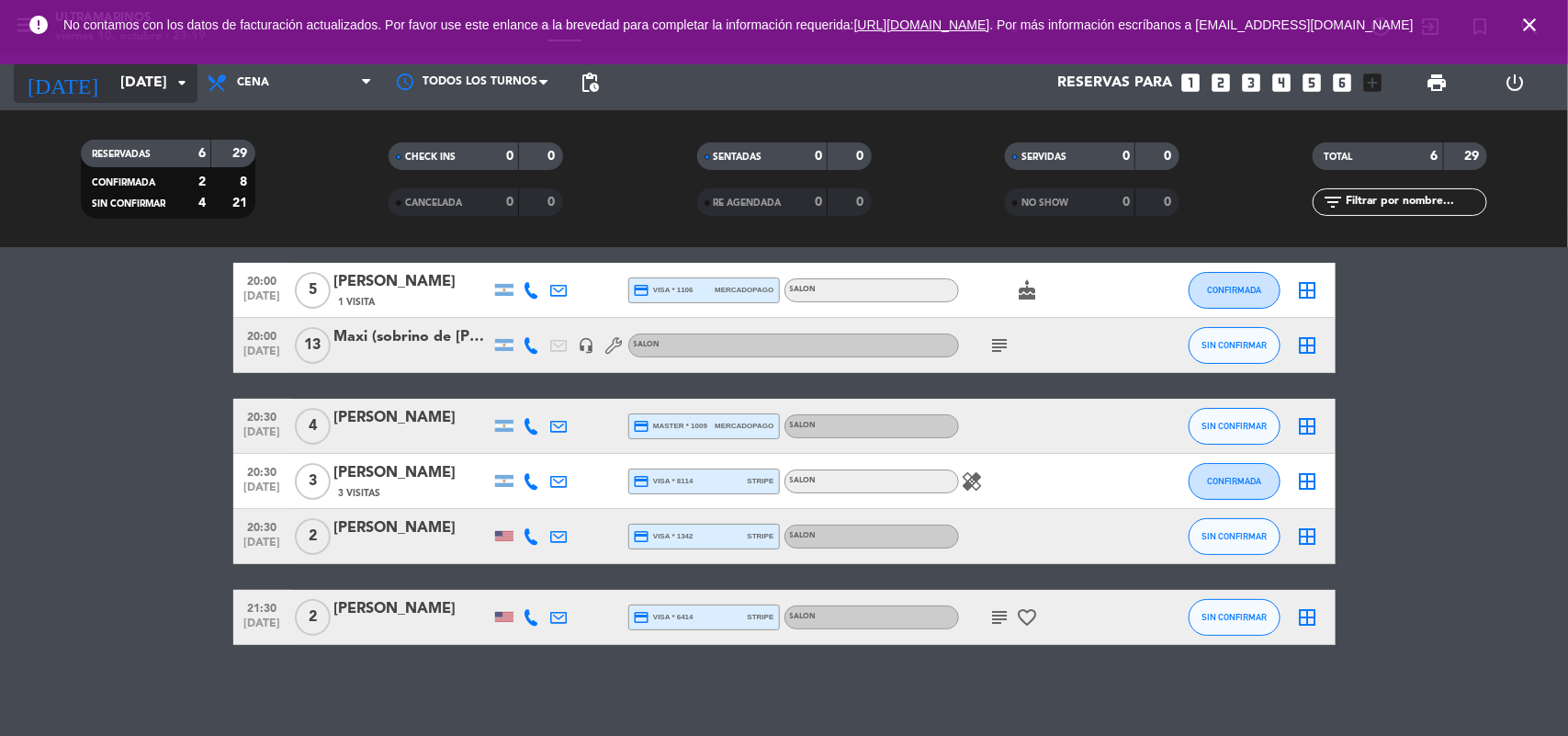
click at [111, 67] on input "[DATE]" at bounding box center [208, 83] width 194 height 35
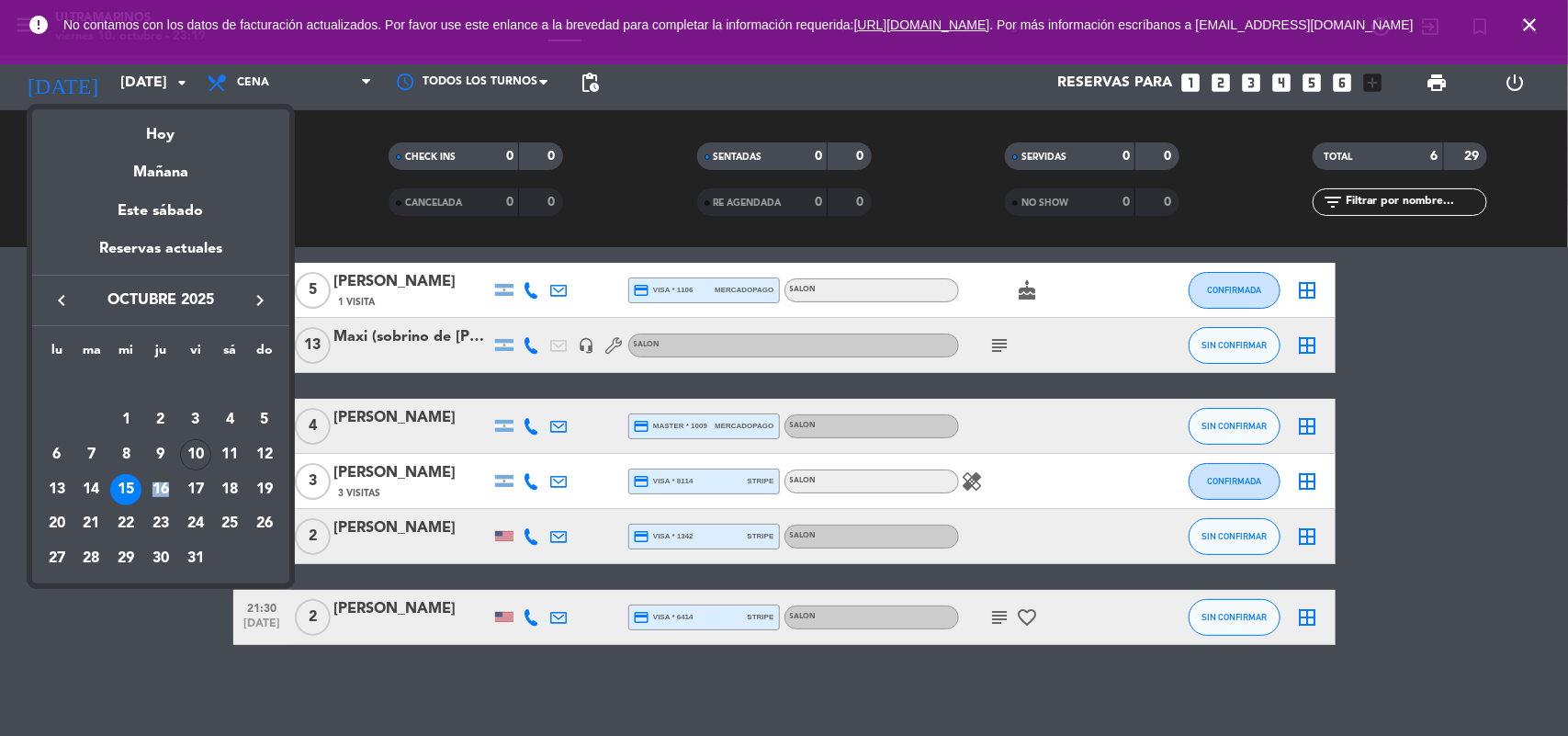
click at [165, 474] on td "16" at bounding box center [160, 489] width 35 height 35
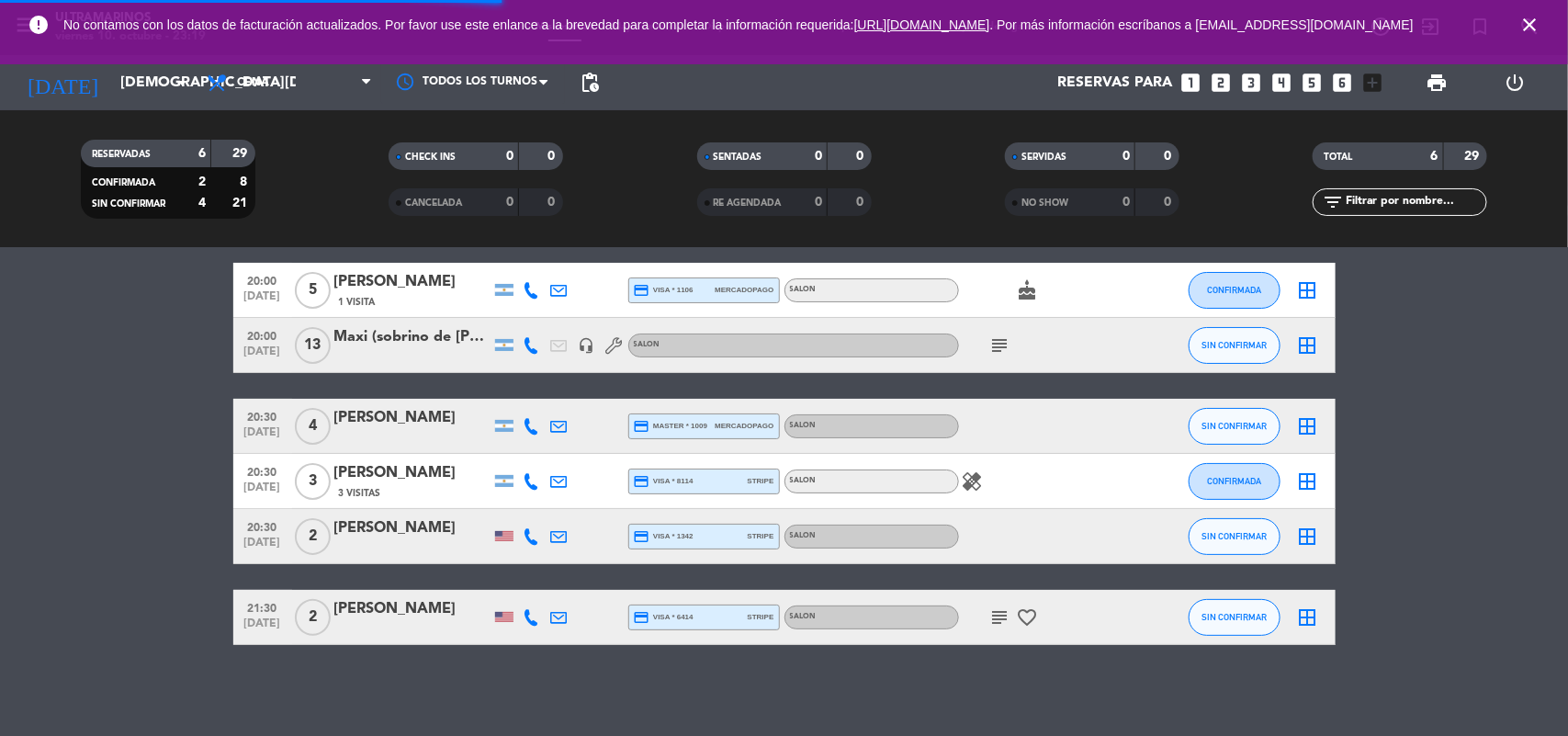
scroll to position [0, 0]
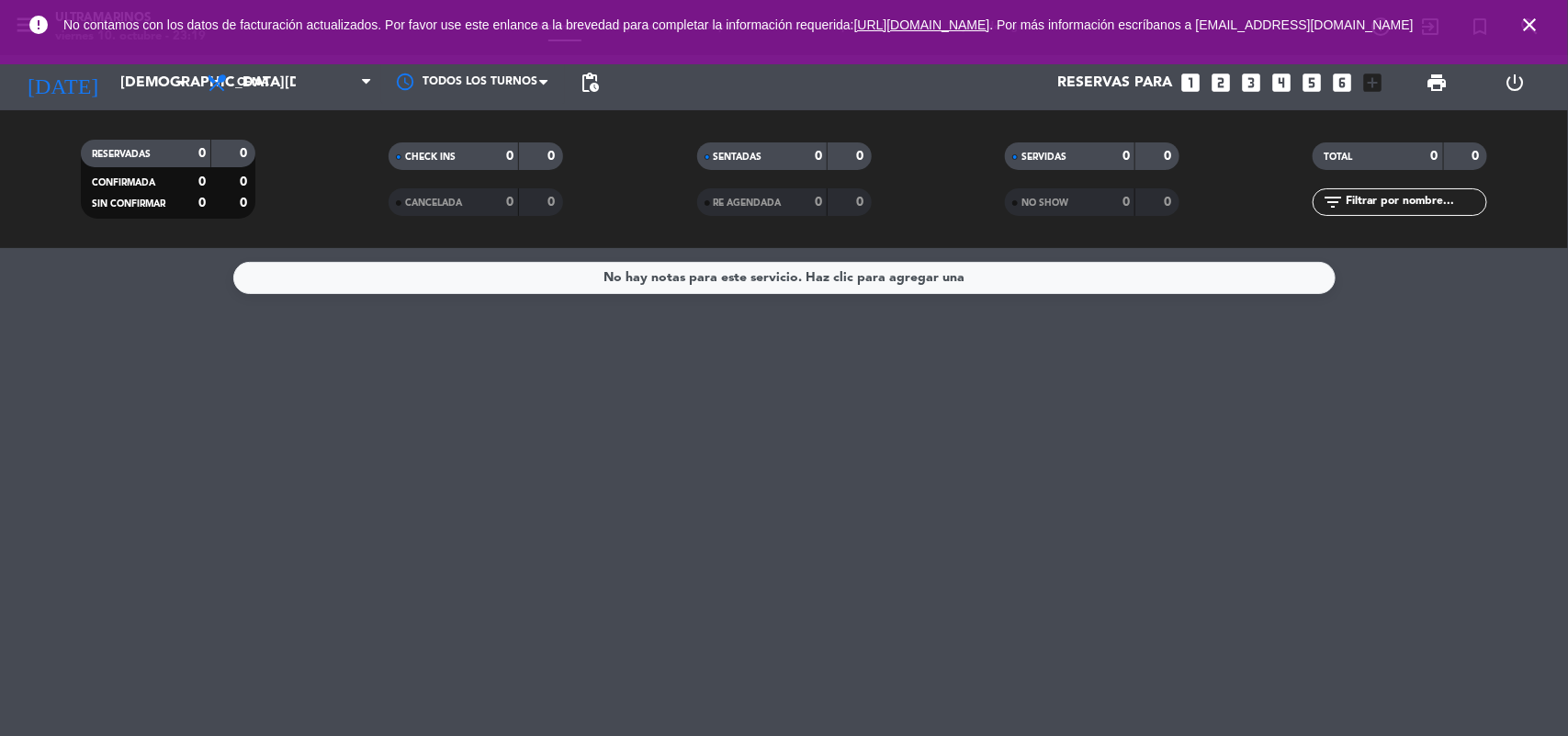
click at [180, 106] on div "[DATE] [DATE] arrow_drop_down" at bounding box center [106, 82] width 184 height 55
click at [167, 99] on div "[DATE] [DATE] arrow_drop_down" at bounding box center [106, 82] width 184 height 40
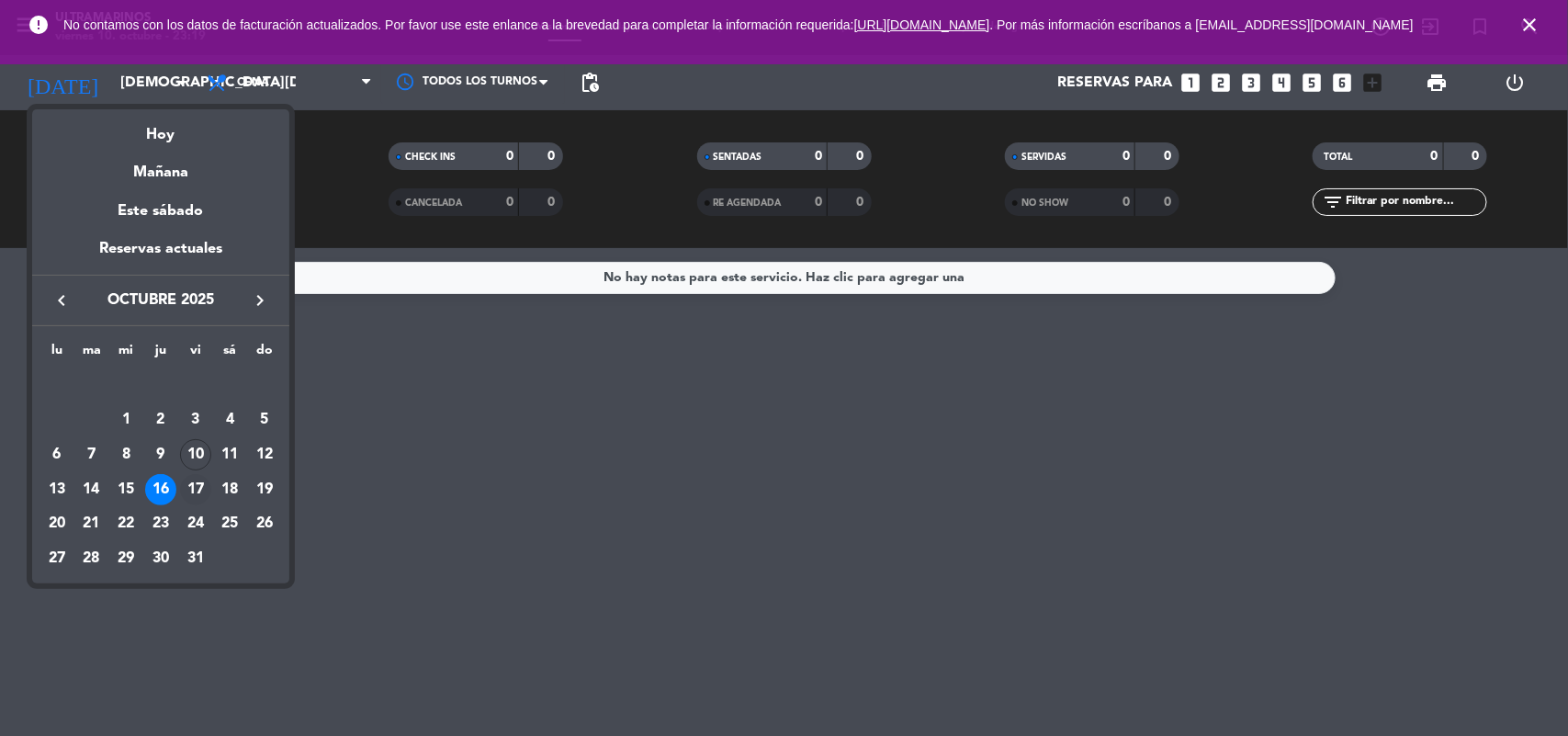
click at [198, 488] on div "17" at bounding box center [195, 489] width 31 height 31
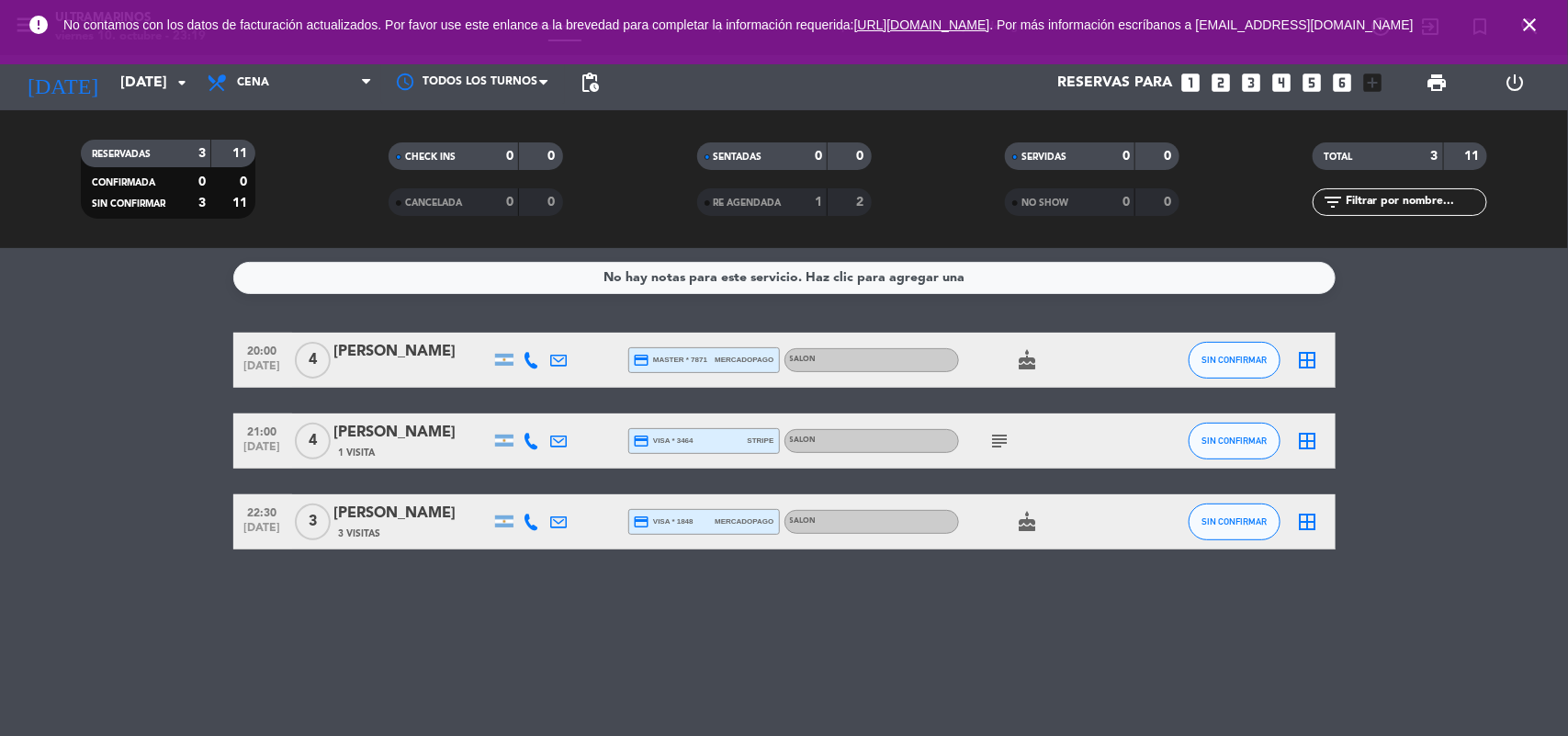
click at [1011, 437] on span "subject" at bounding box center [1001, 441] width 28 height 22
click at [1009, 437] on icon "subject" at bounding box center [1000, 441] width 22 height 22
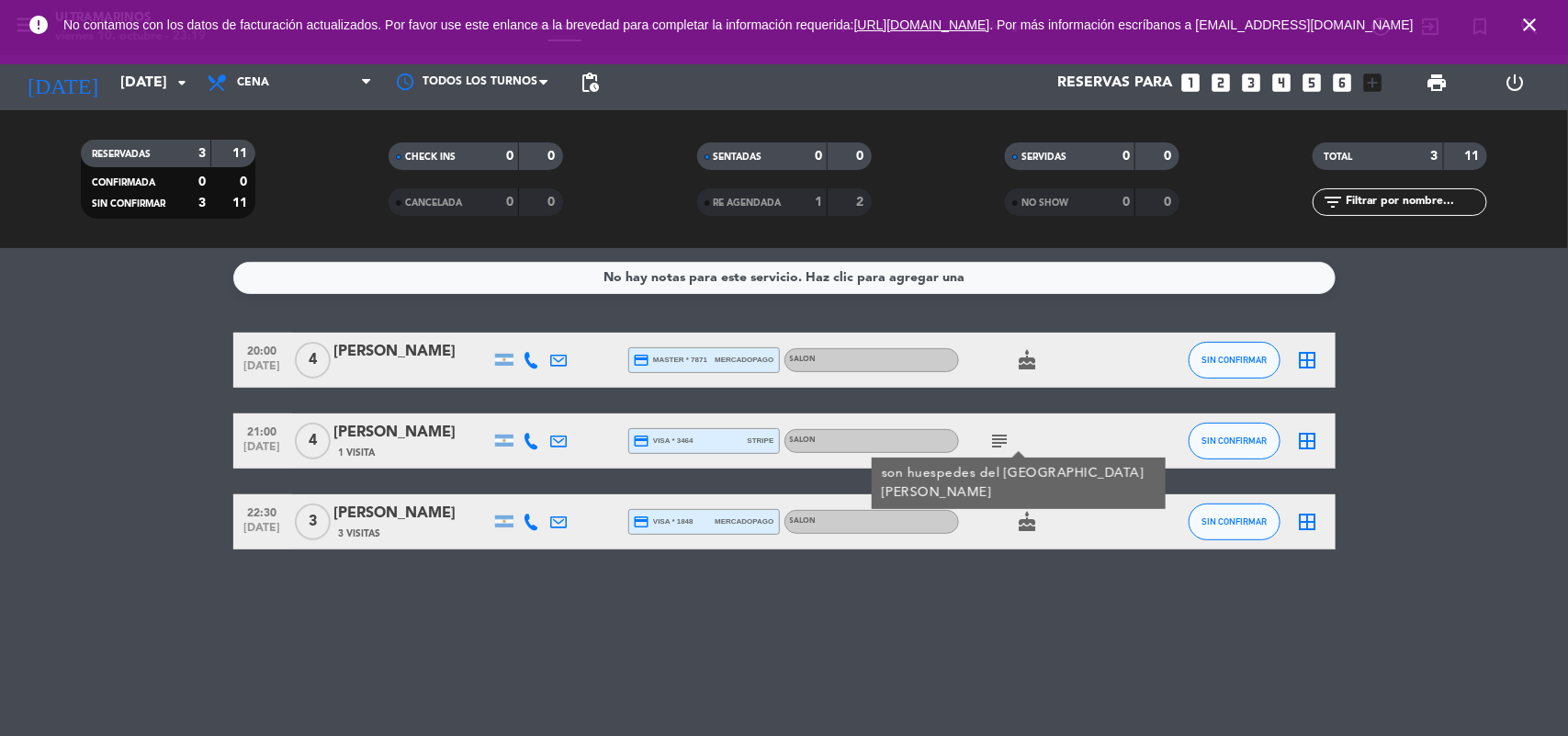
click at [181, 392] on bookings-row "20:00 [DATE] 4 [PERSON_NAME] credit_card master * 7871 mercadopago SALON cake S…" at bounding box center [784, 441] width 1568 height 217
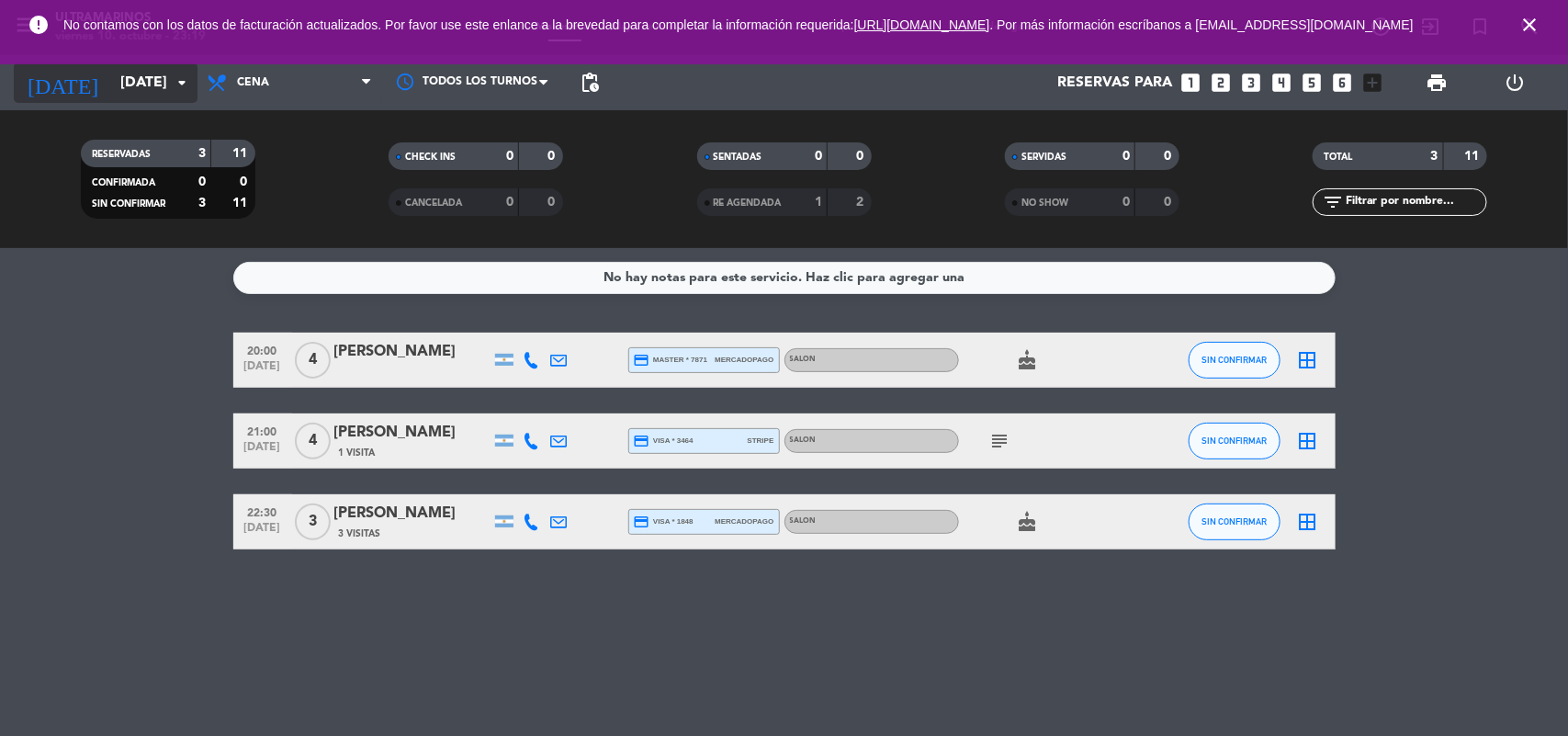
click at [115, 85] on input "[DATE]" at bounding box center [208, 83] width 194 height 35
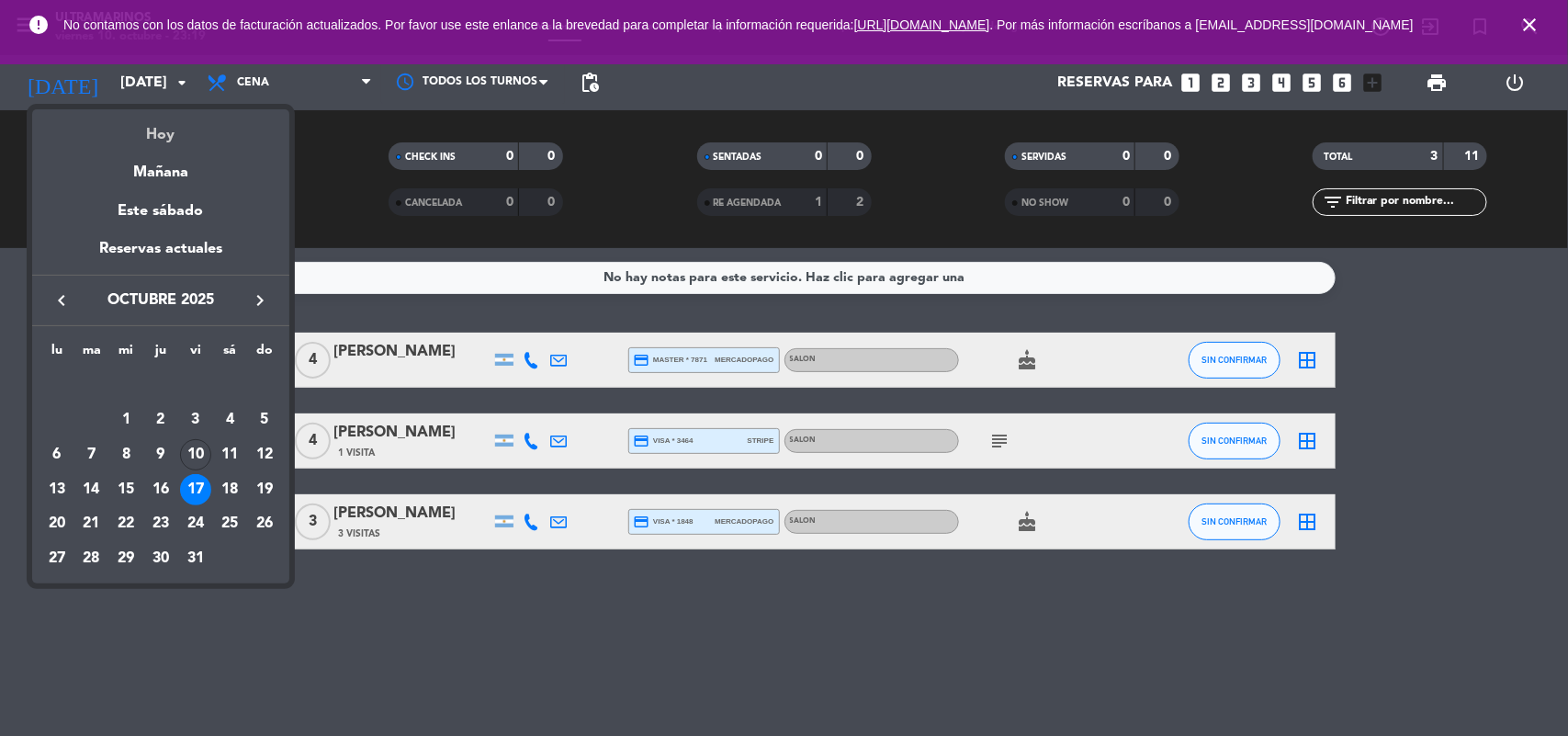
click at [140, 139] on div "Hoy" at bounding box center [160, 128] width 257 height 37
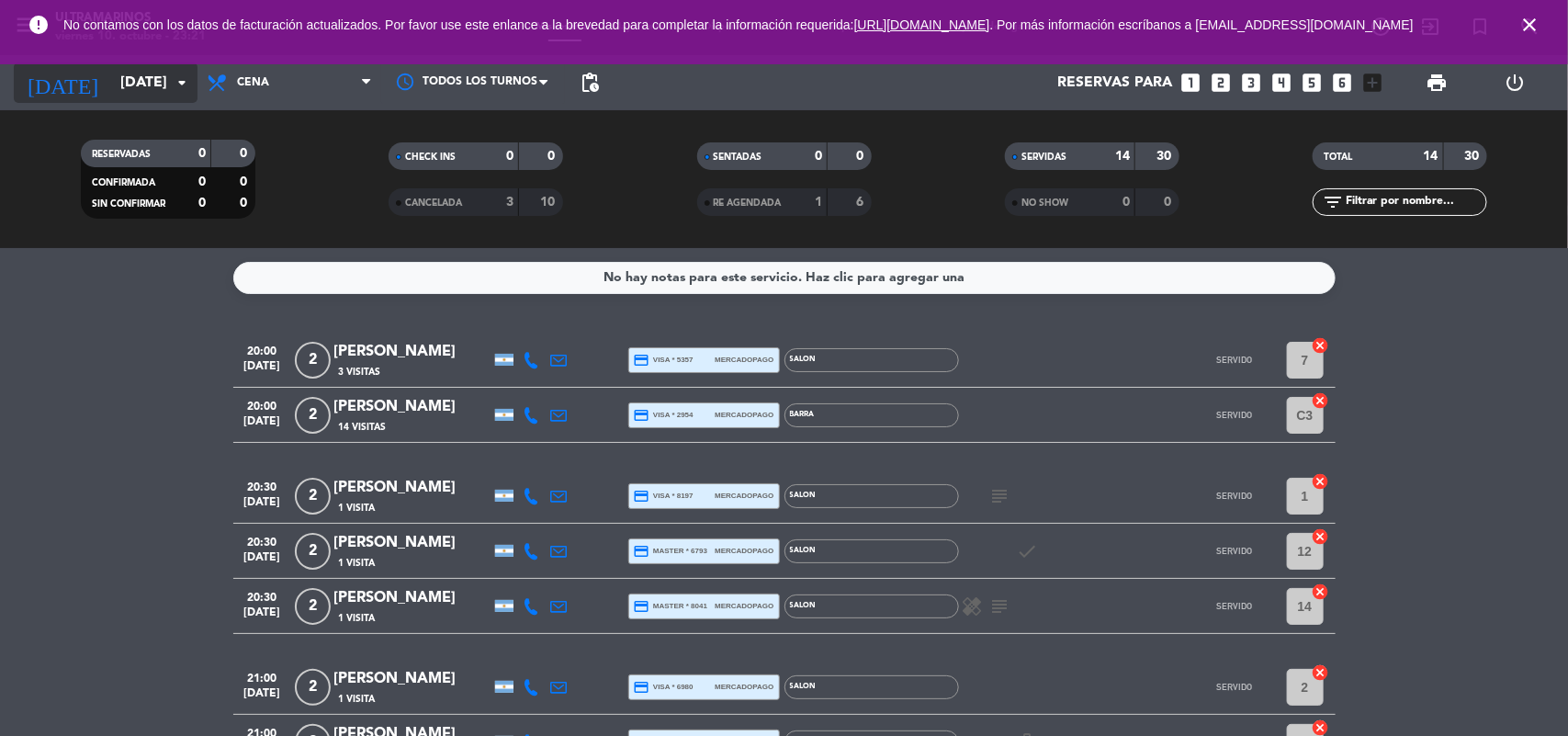
click at [124, 94] on input "[DATE]" at bounding box center [208, 83] width 194 height 35
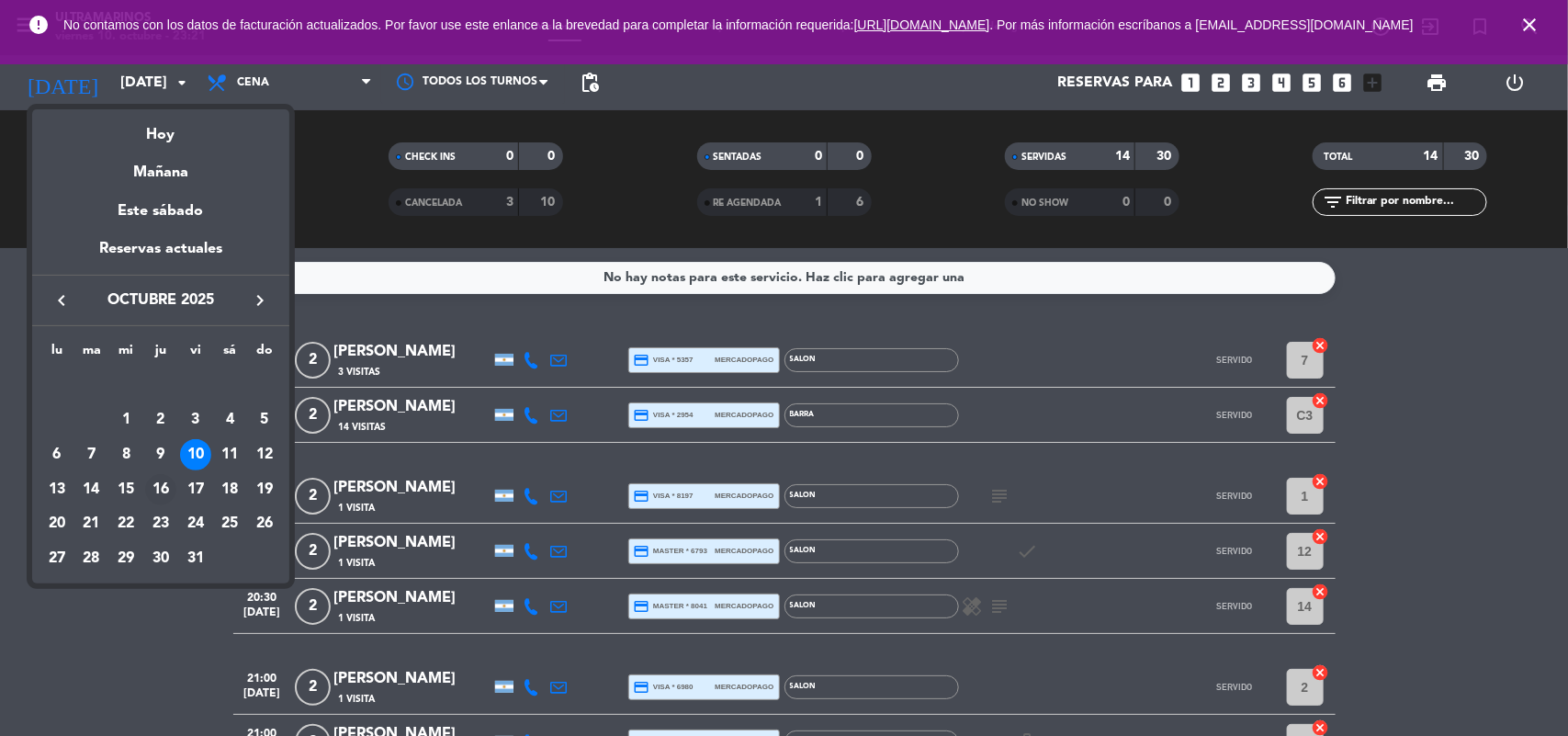
click at [162, 482] on div "16" at bounding box center [160, 489] width 31 height 31
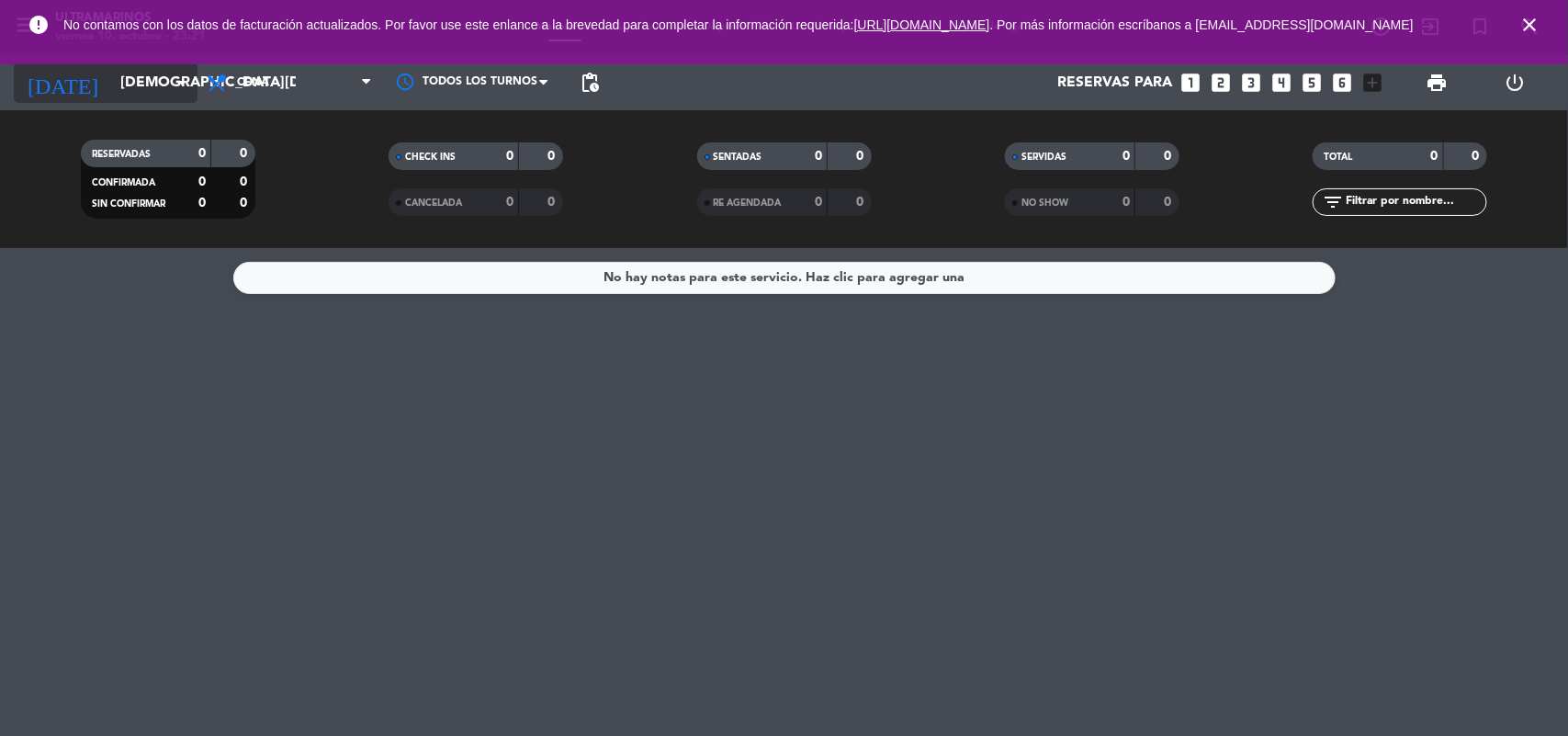
click at [111, 94] on input "[DEMOGRAPHIC_DATA][DATE]" at bounding box center [208, 83] width 194 height 35
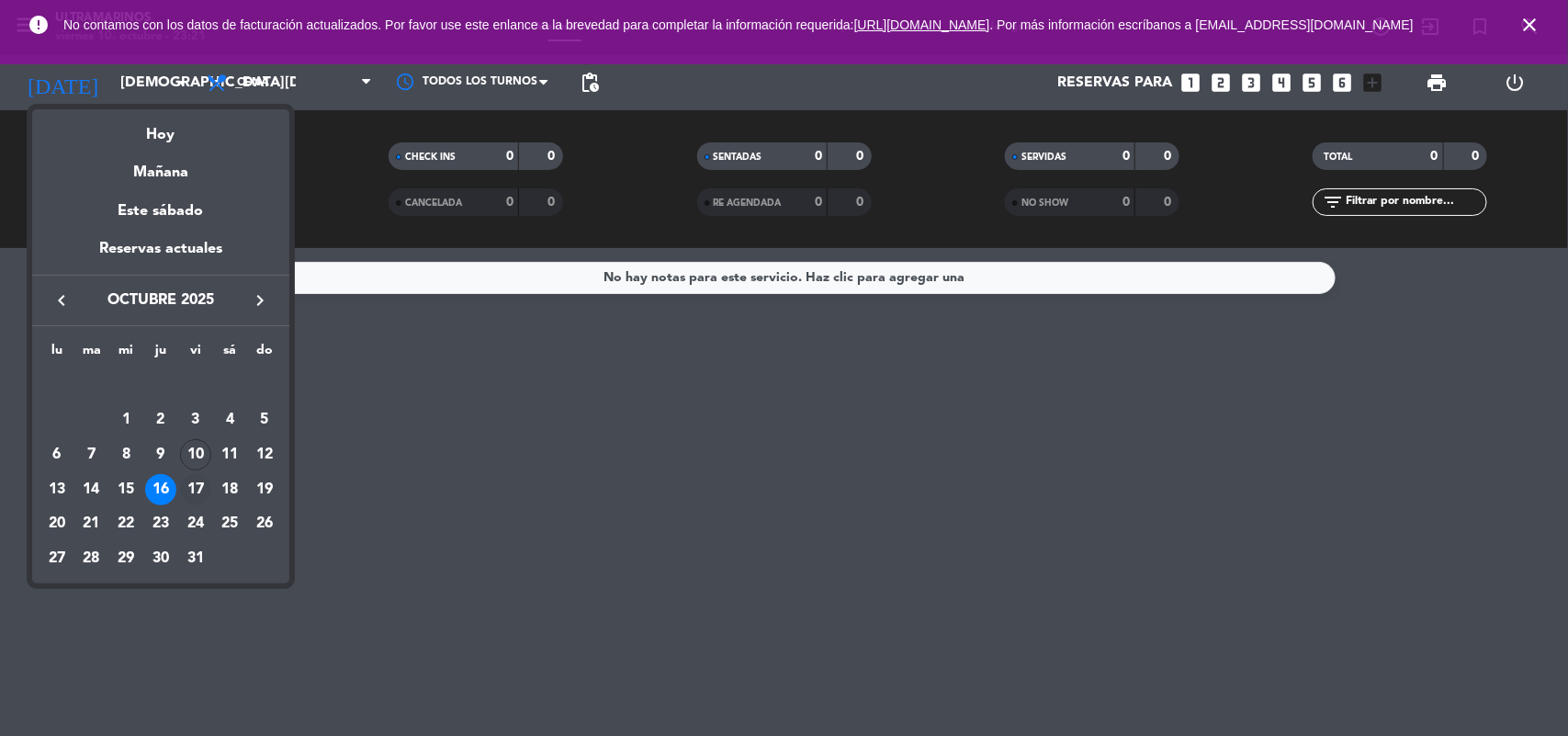
click at [195, 492] on div "17" at bounding box center [195, 489] width 31 height 31
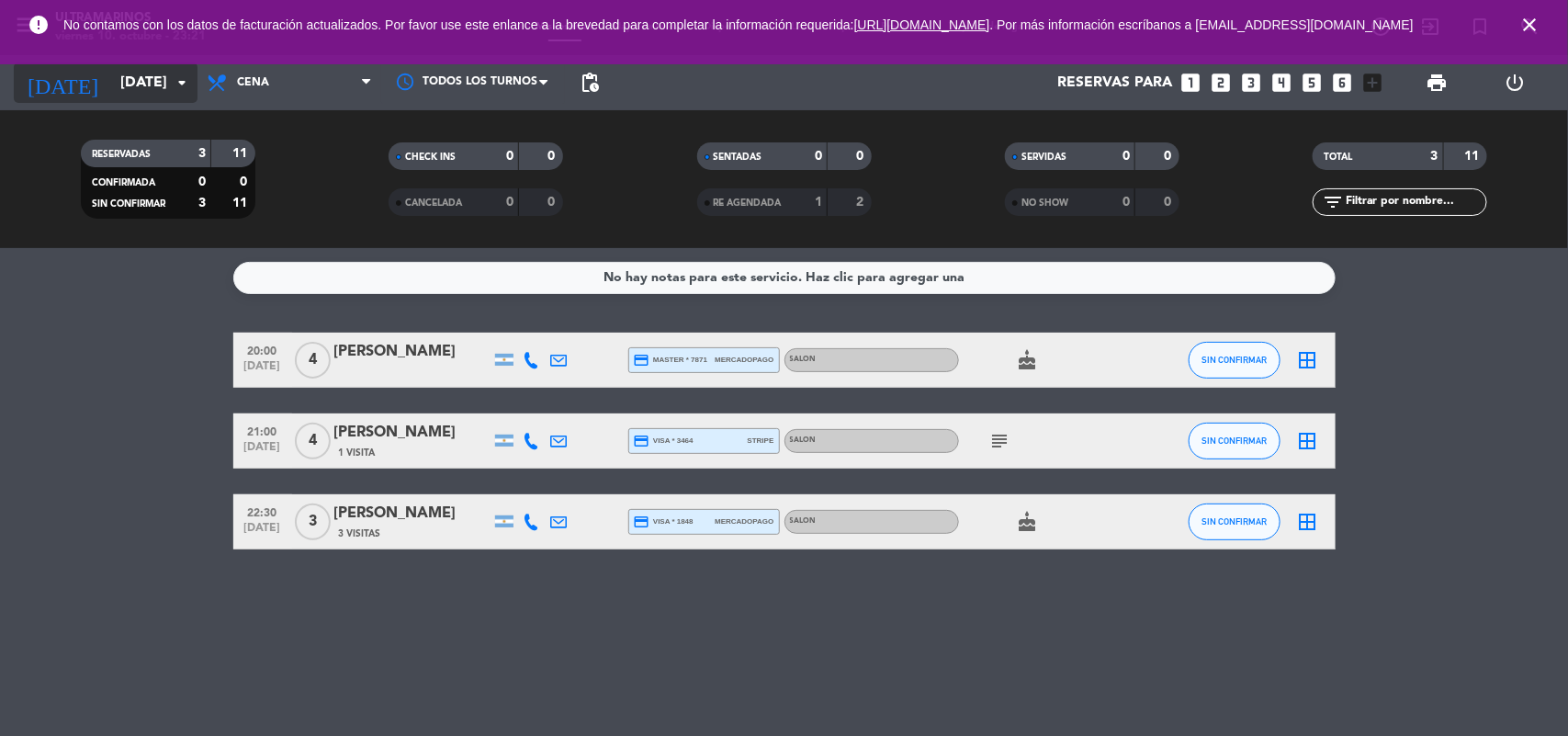
click at [132, 81] on input "[DATE]" at bounding box center [208, 83] width 194 height 35
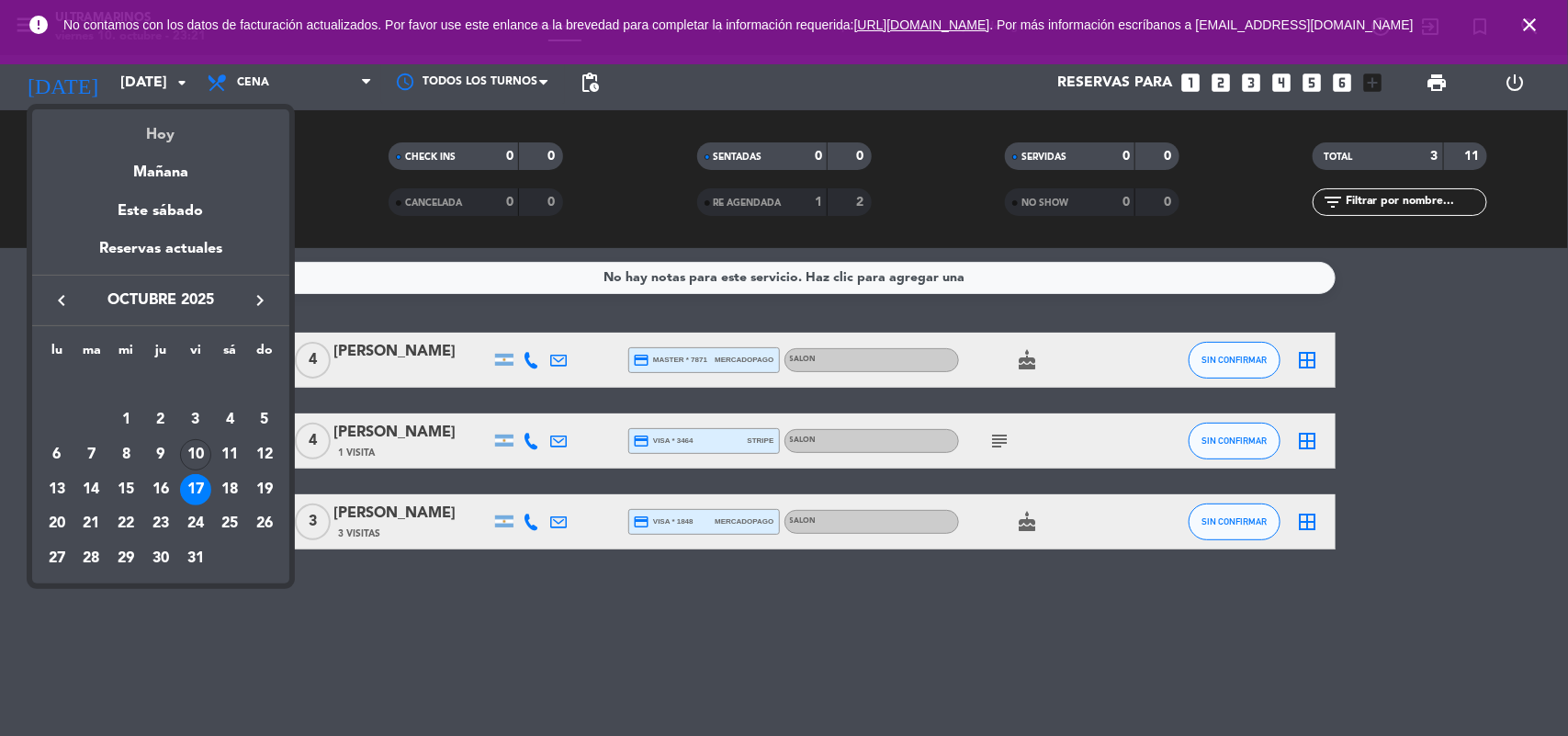
click at [166, 142] on div "Hoy" at bounding box center [160, 128] width 257 height 37
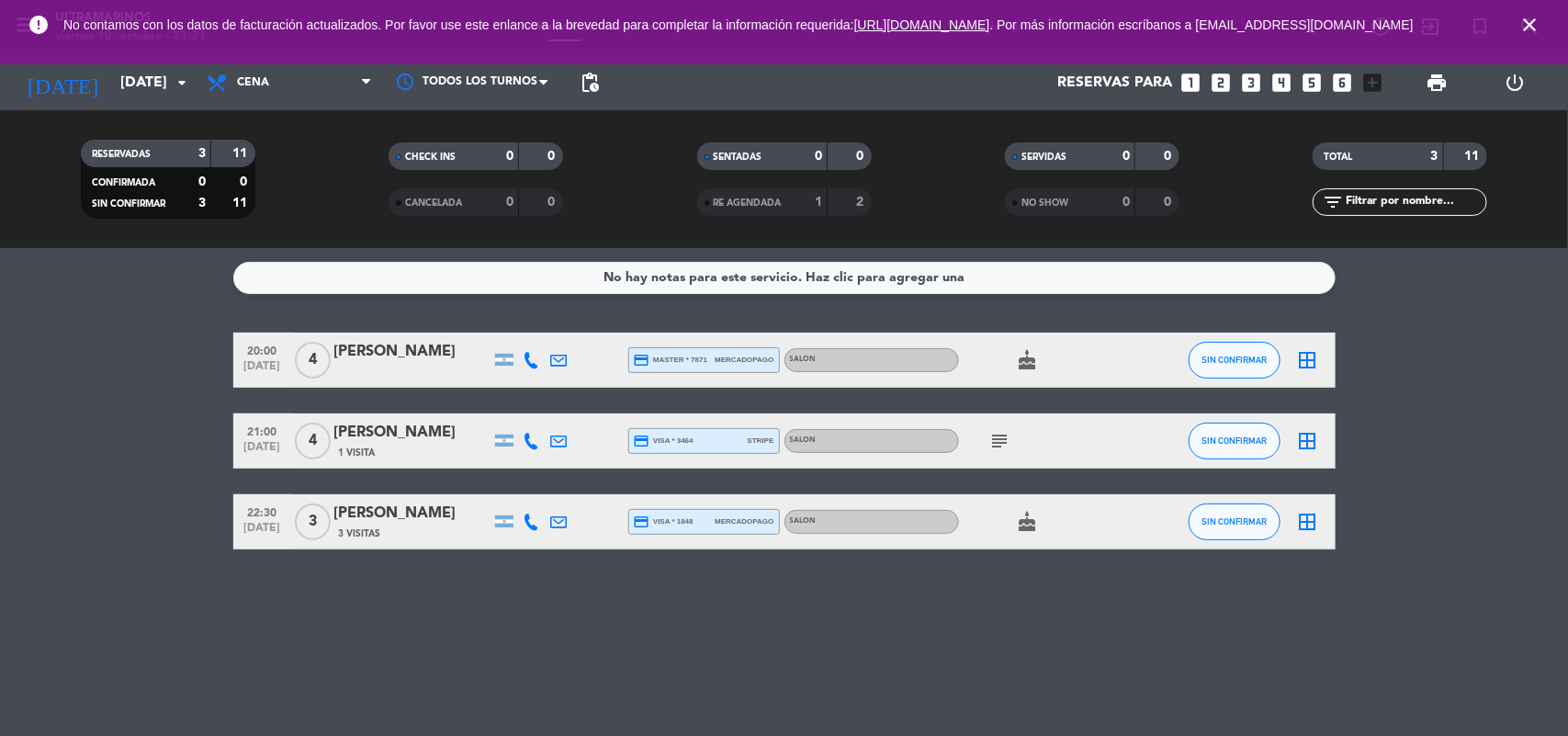
type input "[DATE]"
